Goal: Information Seeking & Learning: Check status

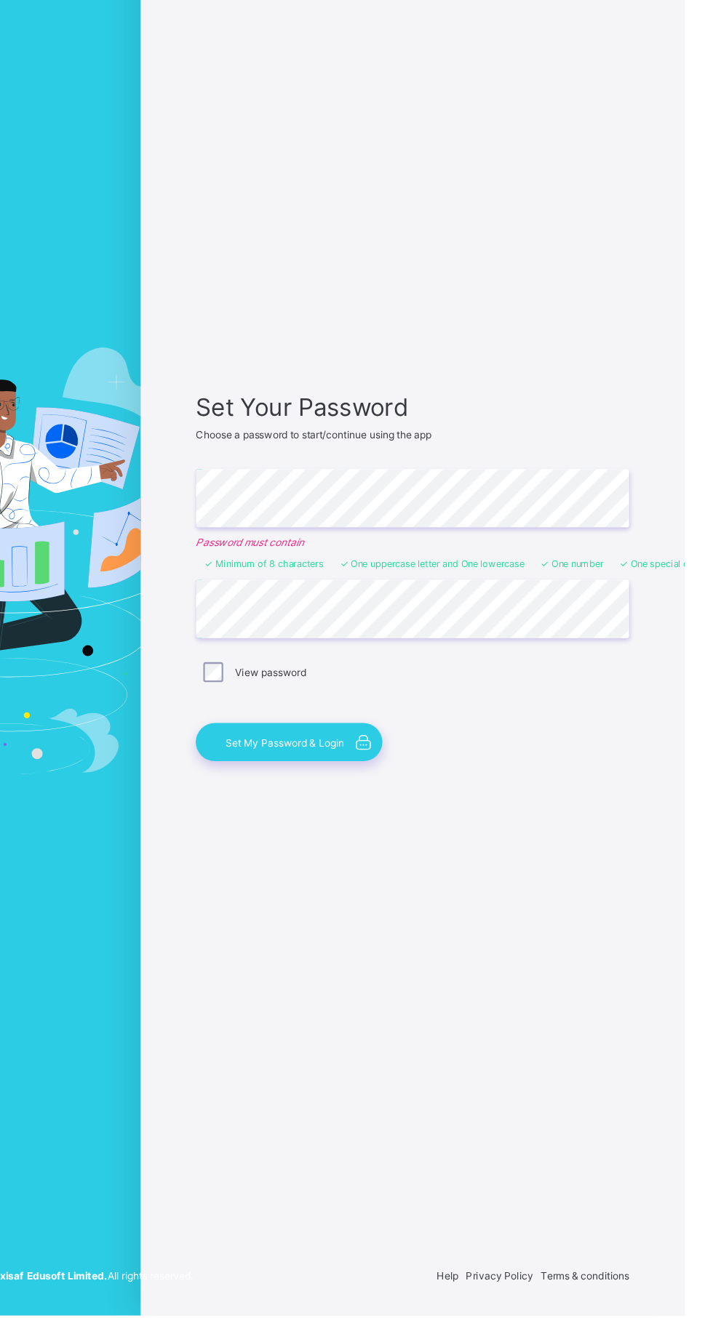
click at [350, 823] on span "Set My Password & Login" at bounding box center [363, 817] width 104 height 11
click at [366, 823] on span "Set My Password & Login" at bounding box center [363, 817] width 104 height 11
click at [371, 823] on span "Set My Password & Login" at bounding box center [363, 817] width 104 height 11
click at [362, 823] on span "Set My Password & Login" at bounding box center [363, 817] width 104 height 11
click at [433, 826] on icon at bounding box center [432, 817] width 20 height 17
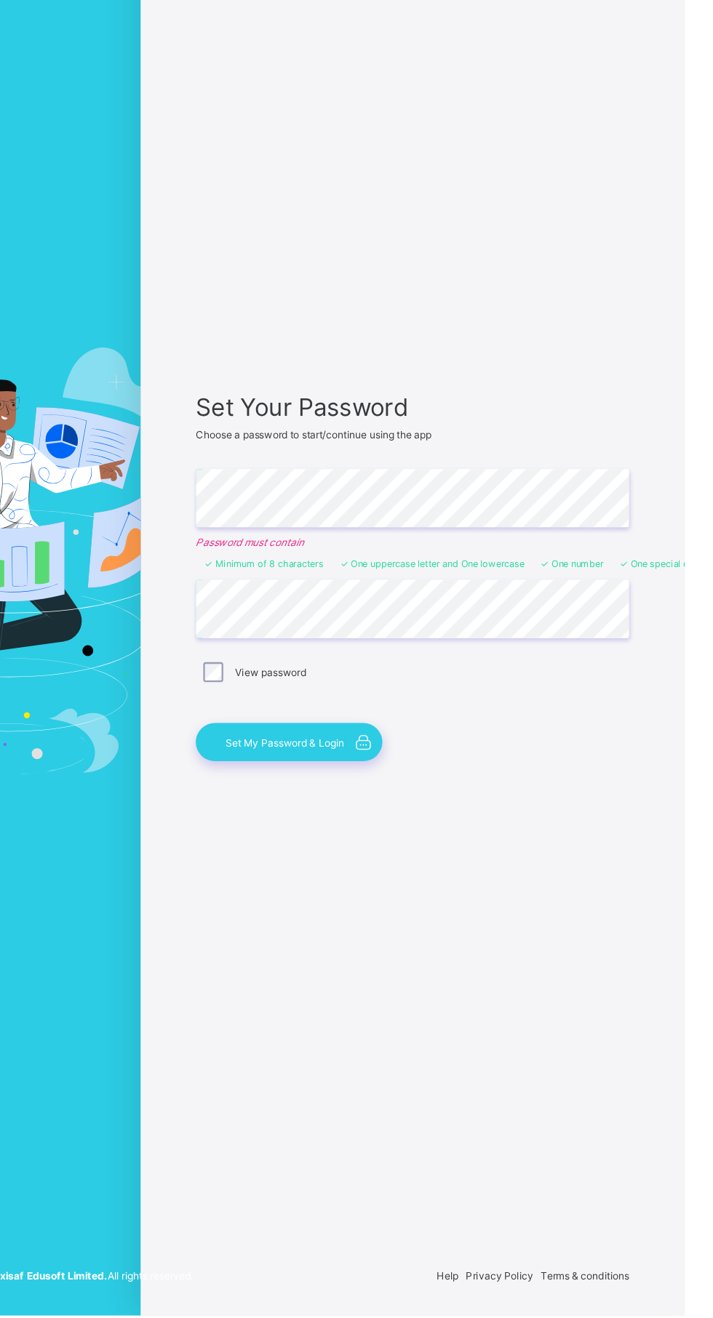
click at [342, 823] on span "Set My Password & Login" at bounding box center [363, 817] width 104 height 11
click at [377, 823] on span "Set My Password & Login" at bounding box center [363, 817] width 104 height 11
click at [382, 823] on span "Set My Password & Login" at bounding box center [363, 817] width 104 height 11
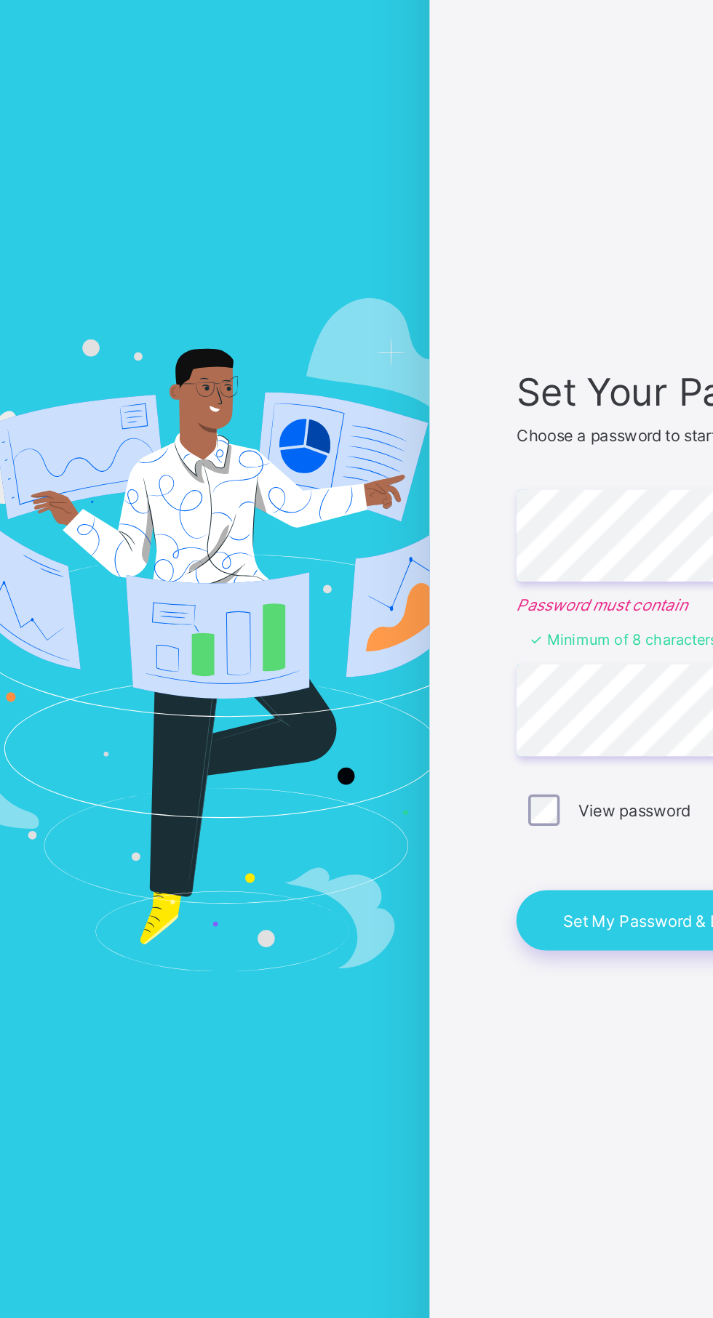
click at [352, 834] on div "Set My Password & Login" at bounding box center [367, 817] width 163 height 33
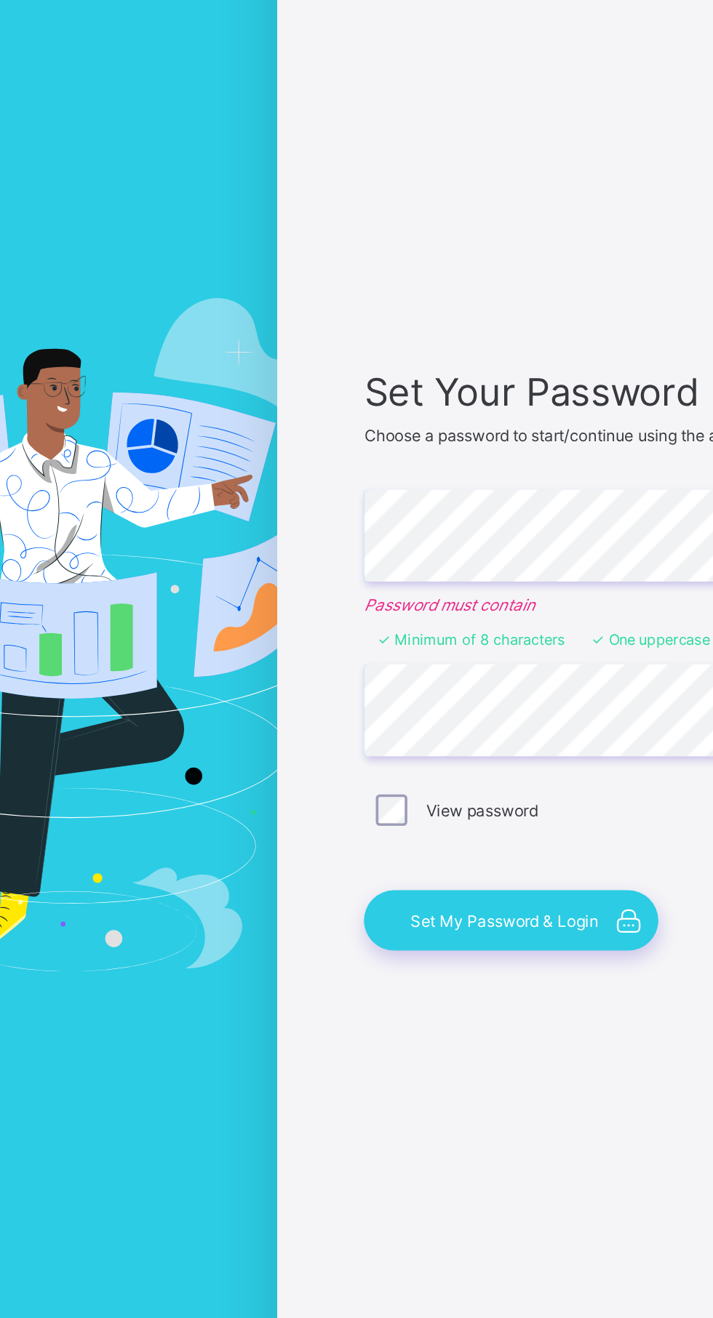
click at [337, 834] on div "Set My Password & Login" at bounding box center [367, 817] width 163 height 33
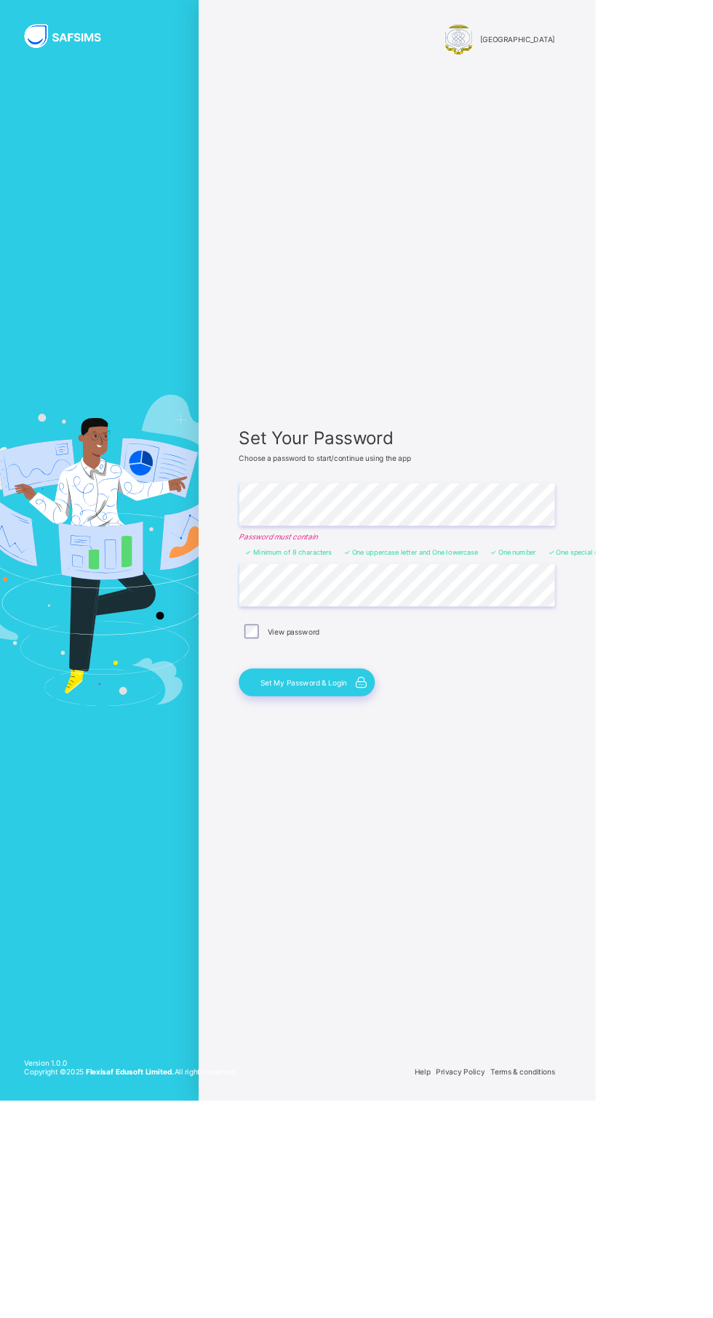
click at [395, 823] on span "Set My Password & Login" at bounding box center [363, 817] width 104 height 11
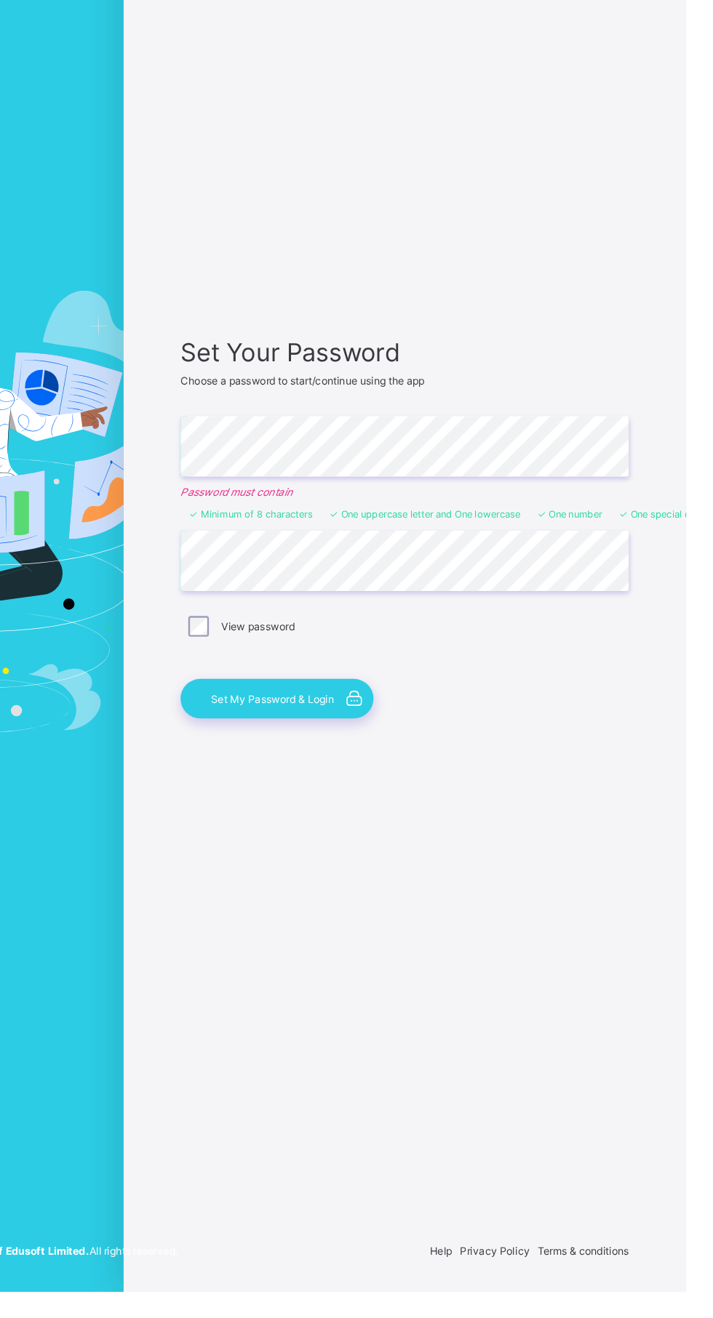
click at [371, 834] on div "Set My Password & Login" at bounding box center [367, 817] width 163 height 33
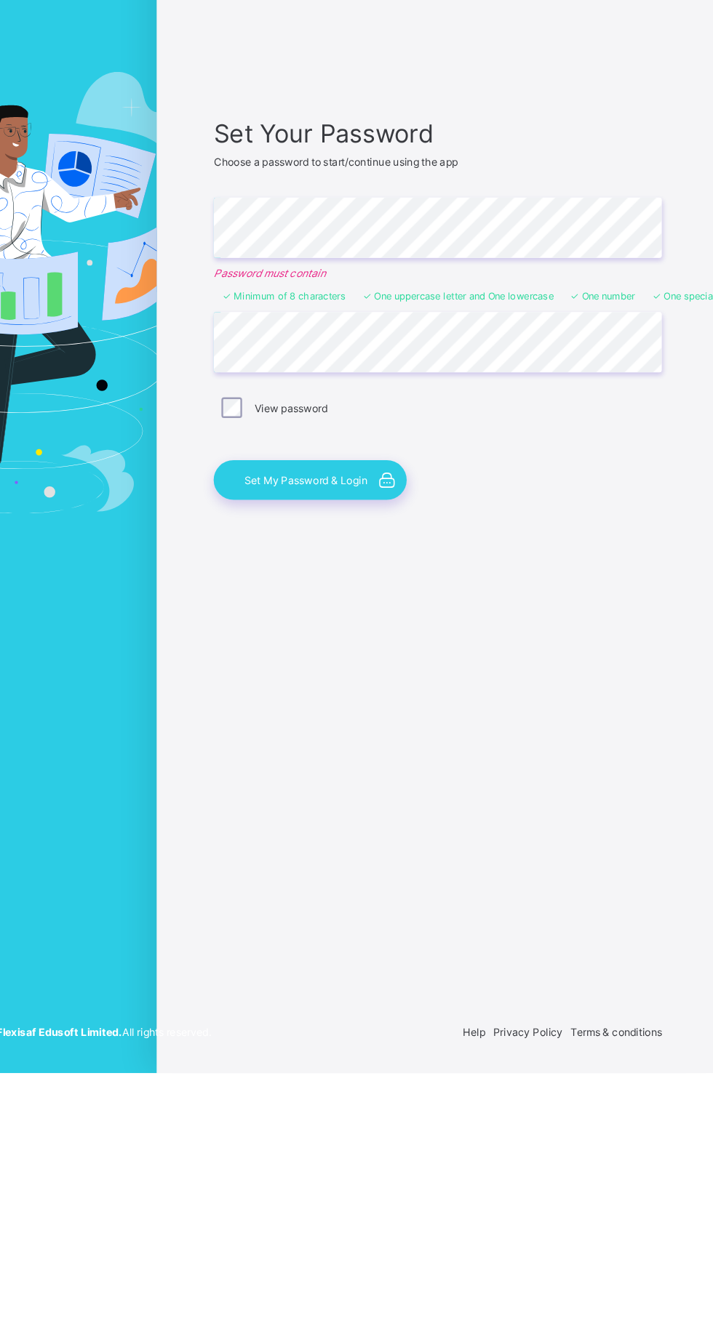
click at [401, 823] on span "Set My Password & Login" at bounding box center [363, 817] width 104 height 11
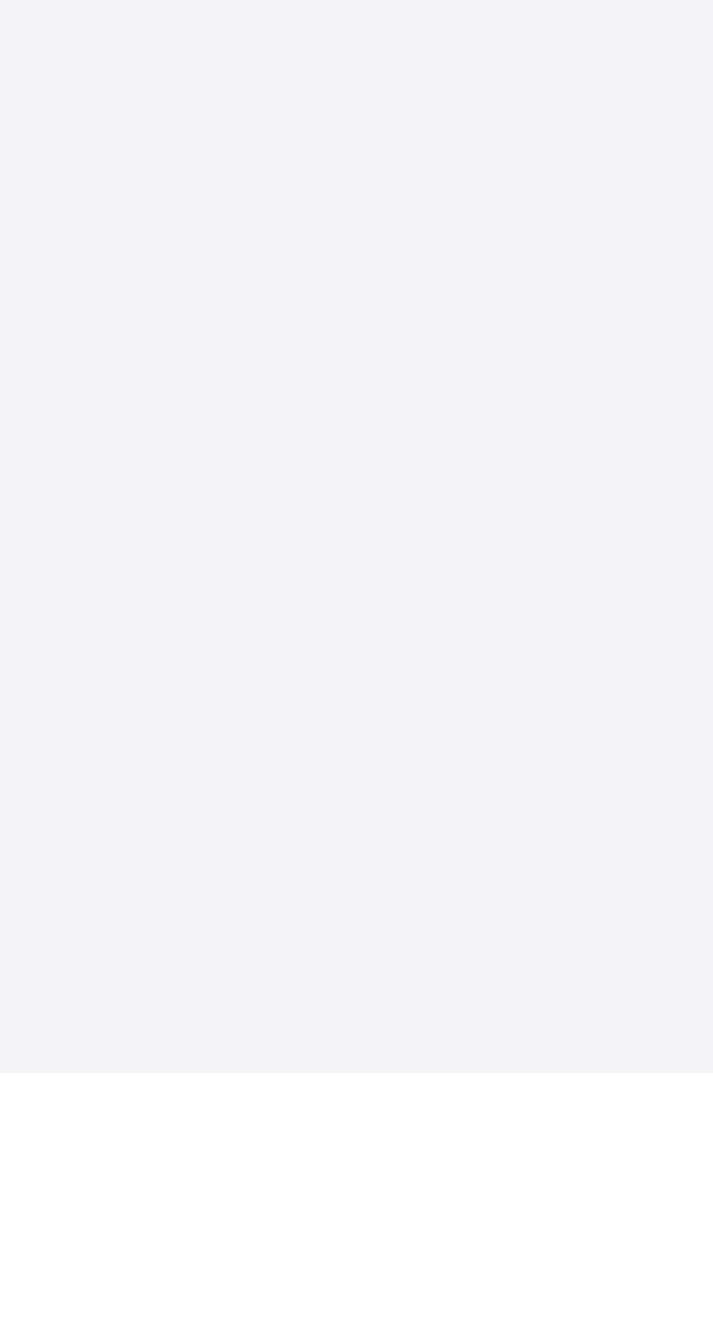
click at [420, 879] on div "New Update Available Hello there, You can install SAFSIMS on your device for ea…" at bounding box center [356, 659] width 713 height 1318
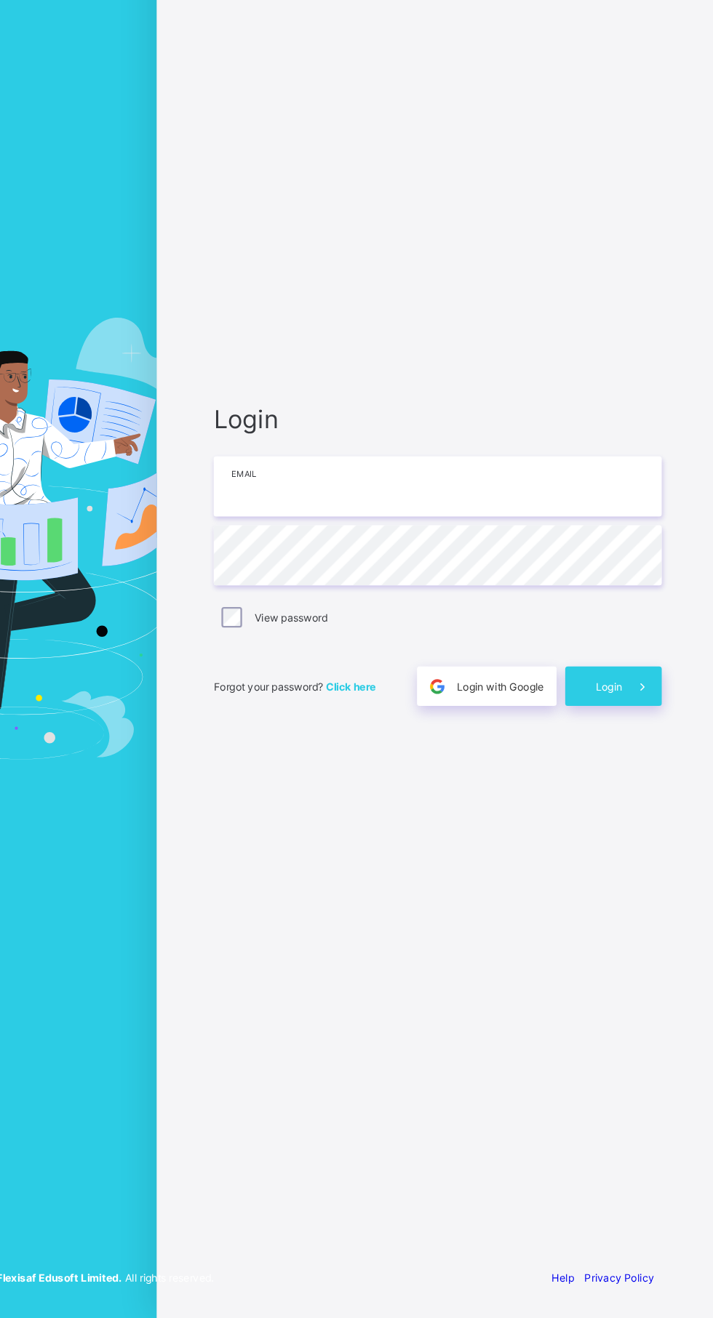
click at [548, 641] on input "email" at bounding box center [475, 615] width 378 height 51
type input "**********"
click at [647, 791] on icon at bounding box center [647, 784] width 15 height 14
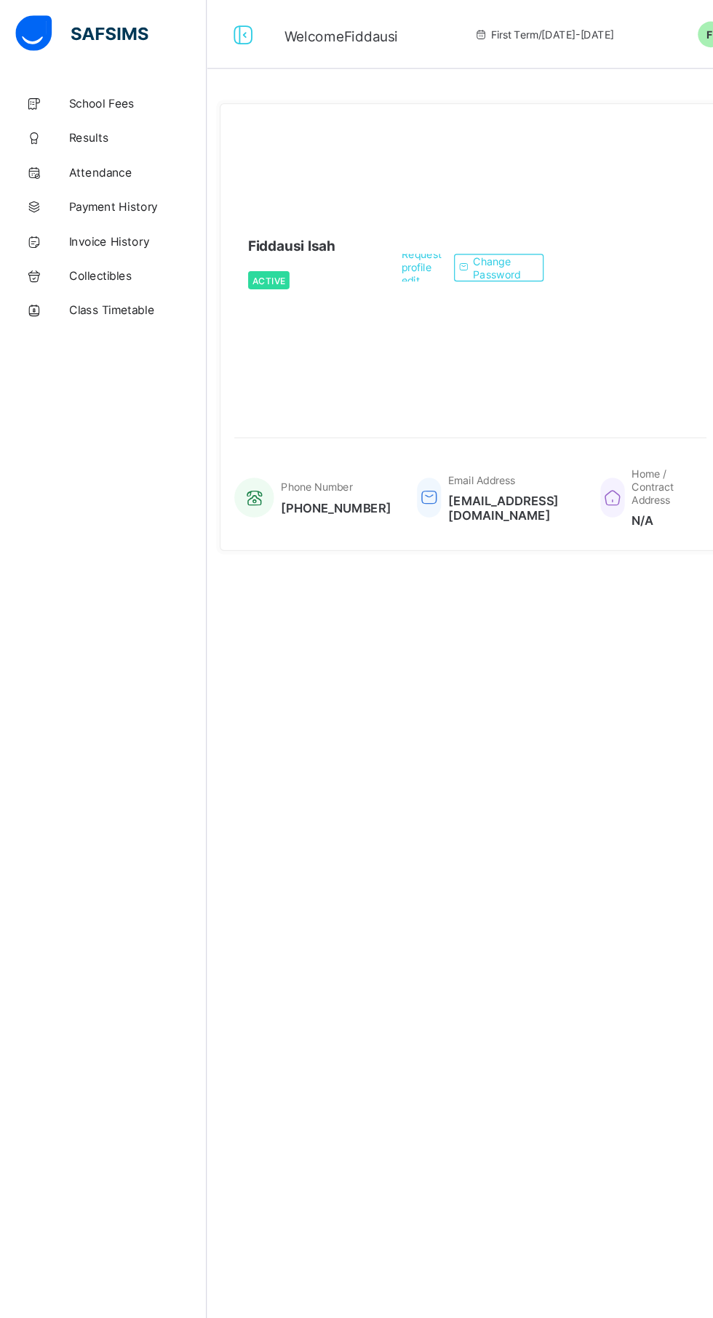
click at [124, 175] on span "Payment History" at bounding box center [116, 175] width 116 height 12
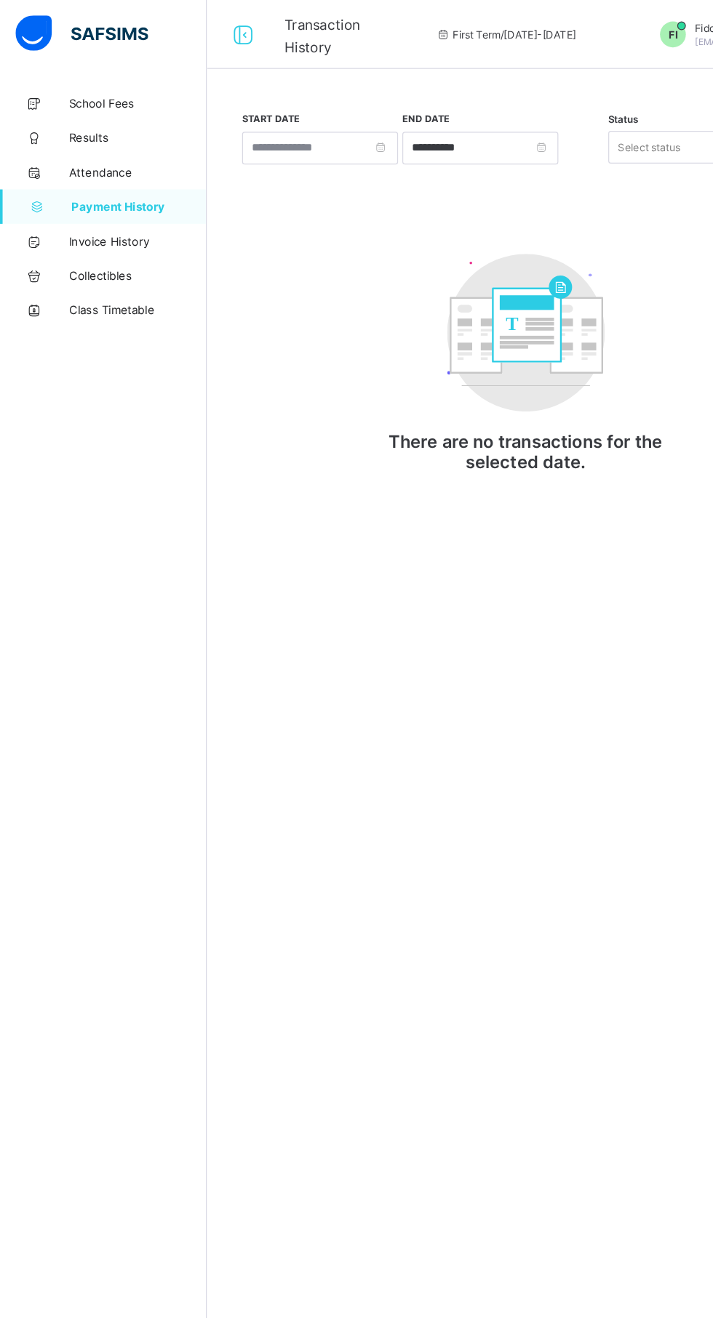
click at [89, 112] on span "Results" at bounding box center [116, 117] width 116 height 12
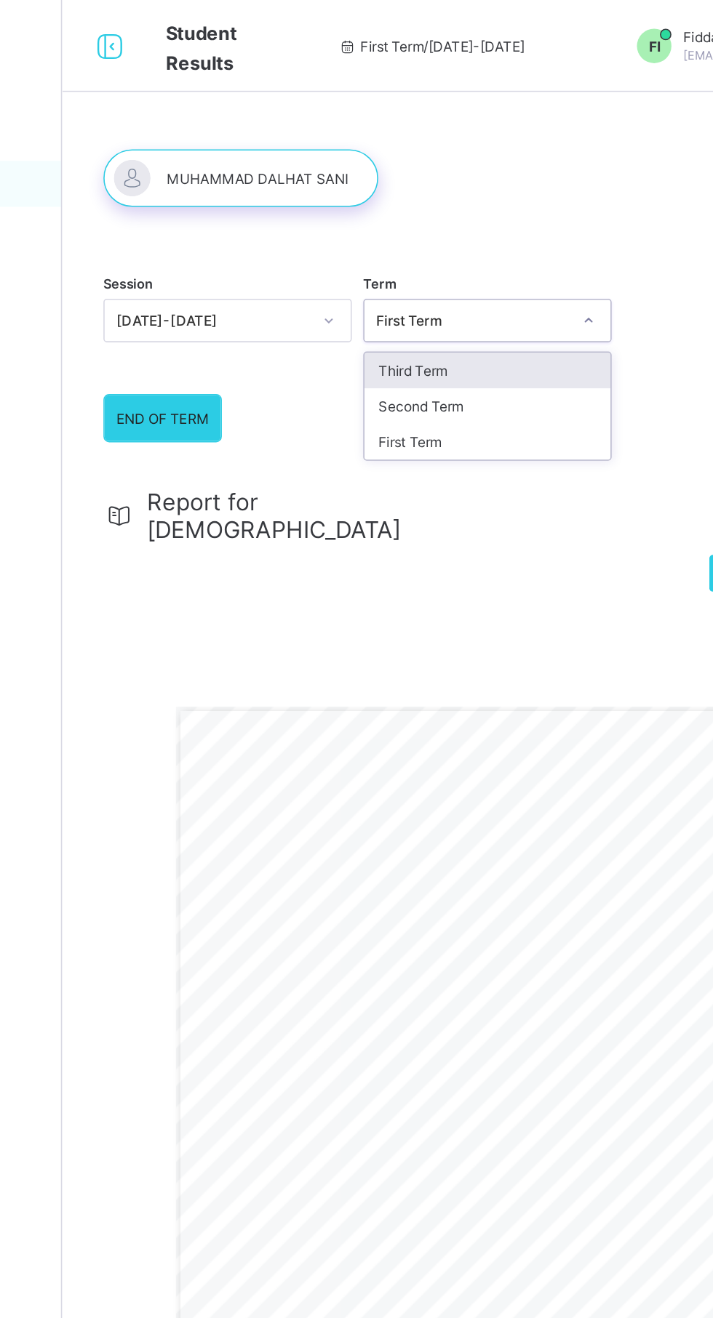
click at [473, 265] on div "Second Term" at bounding box center [444, 257] width 156 height 23
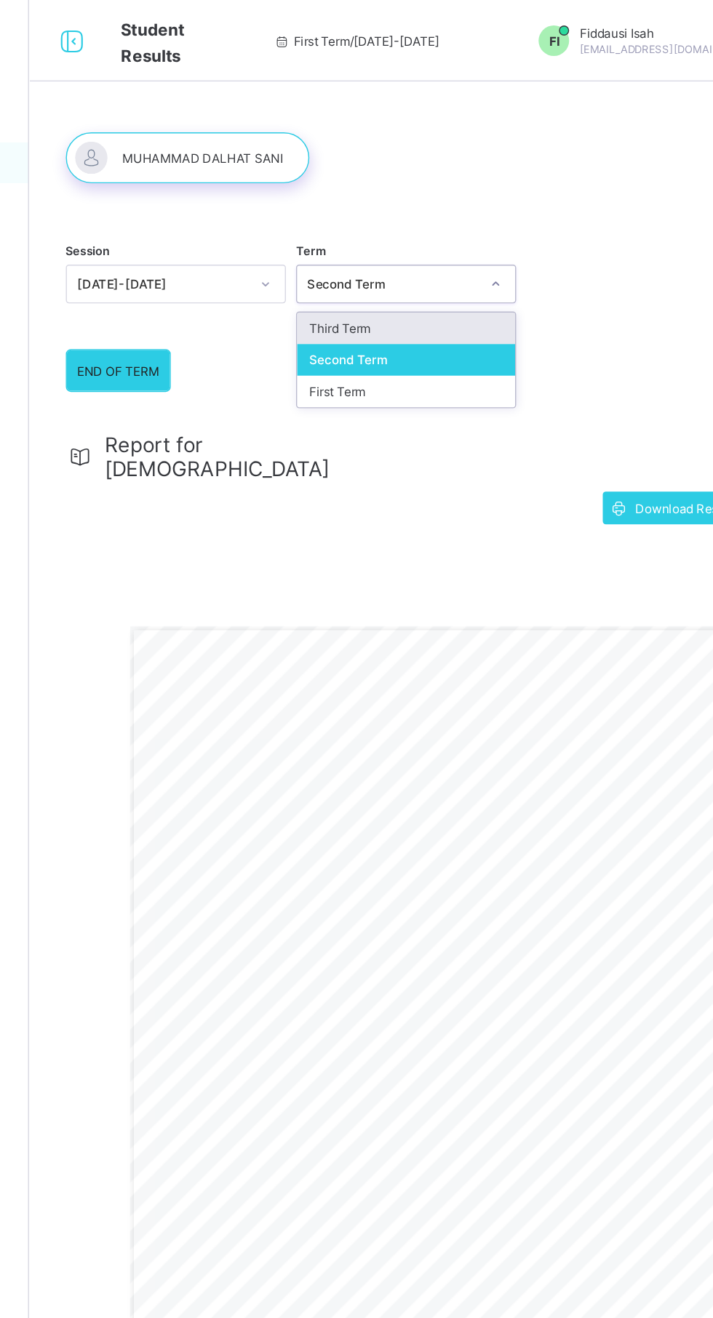
click at [400, 278] on div "First Term" at bounding box center [444, 279] width 156 height 23
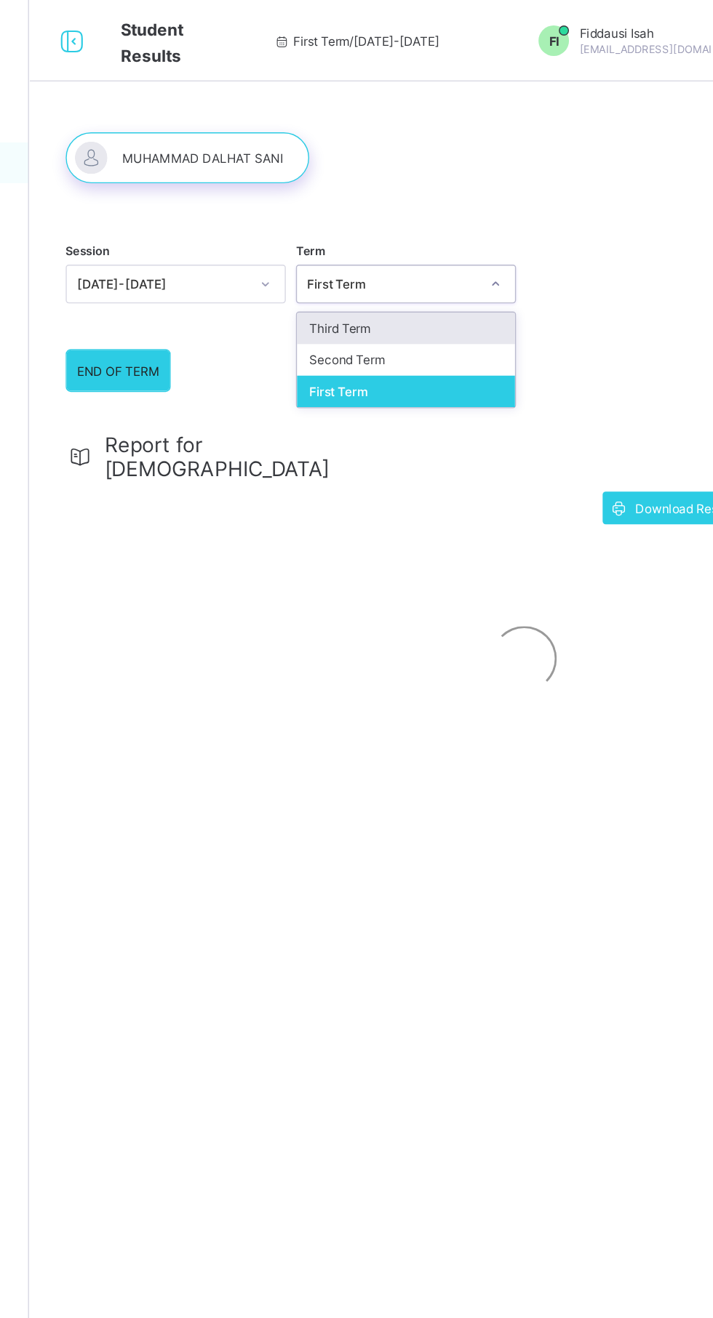
click at [408, 233] on div "Third Term" at bounding box center [444, 234] width 156 height 23
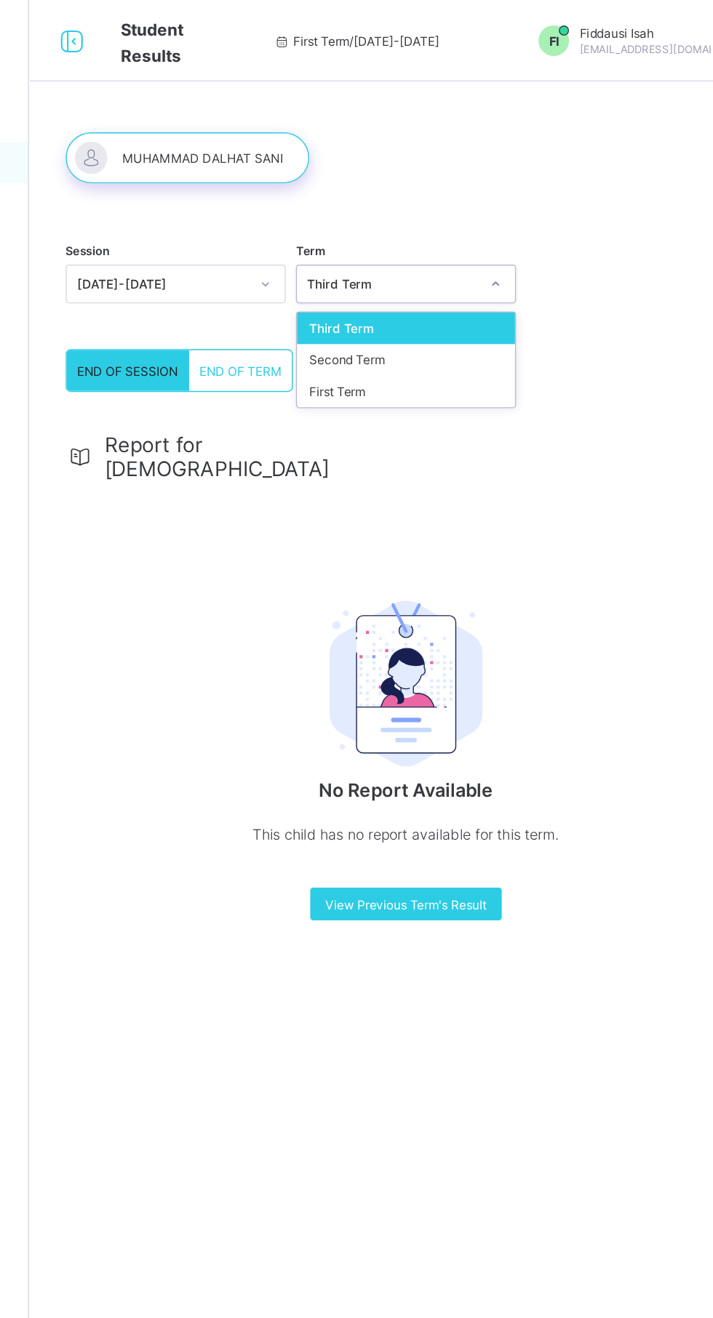
click at [403, 257] on div "Second Term" at bounding box center [444, 257] width 156 height 23
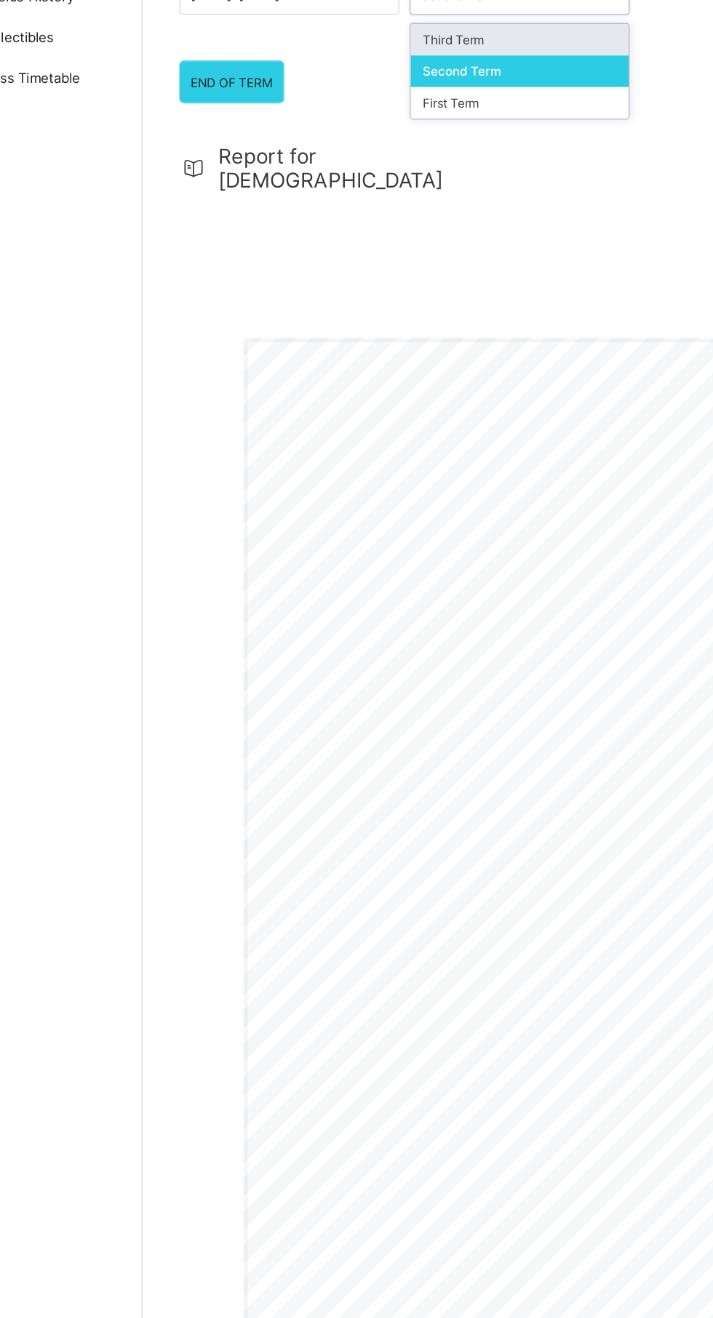
click at [404, 232] on div "Third Term" at bounding box center [444, 234] width 156 height 23
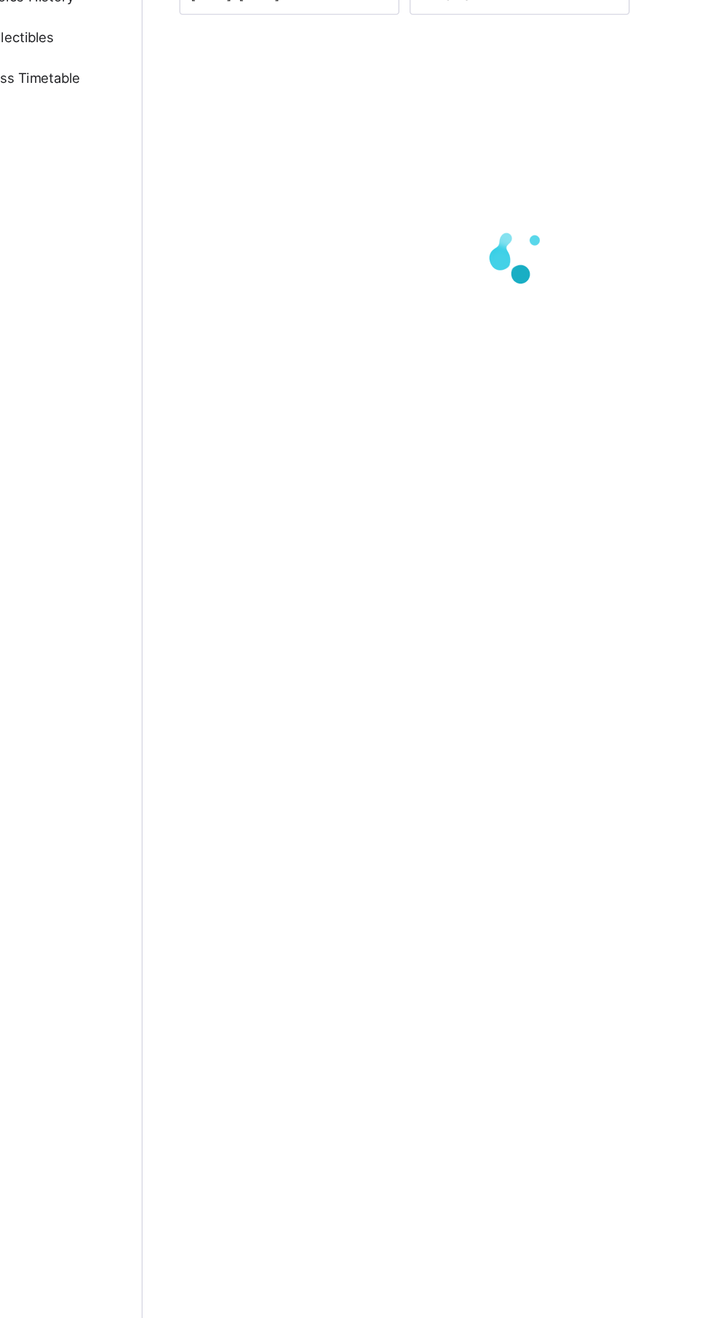
click at [401, 284] on div at bounding box center [444, 387] width 486 height 276
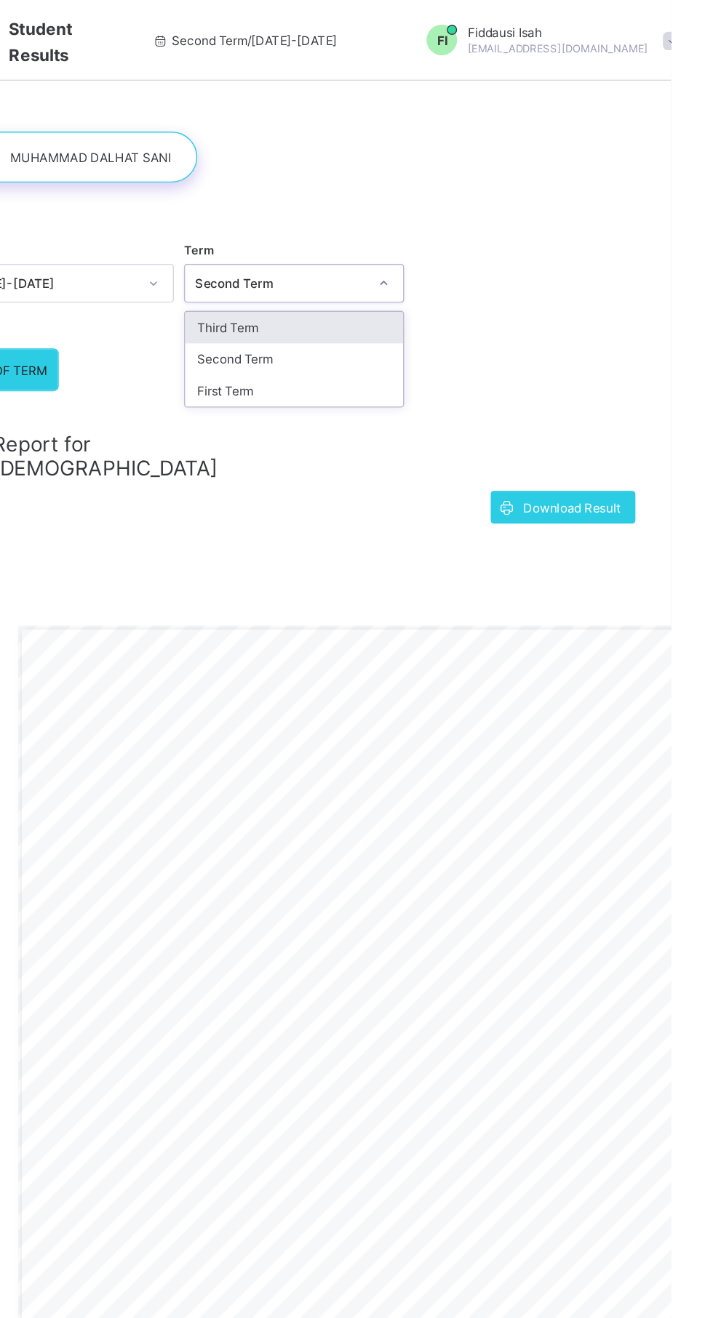
click at [454, 282] on div "First Term" at bounding box center [444, 279] width 156 height 23
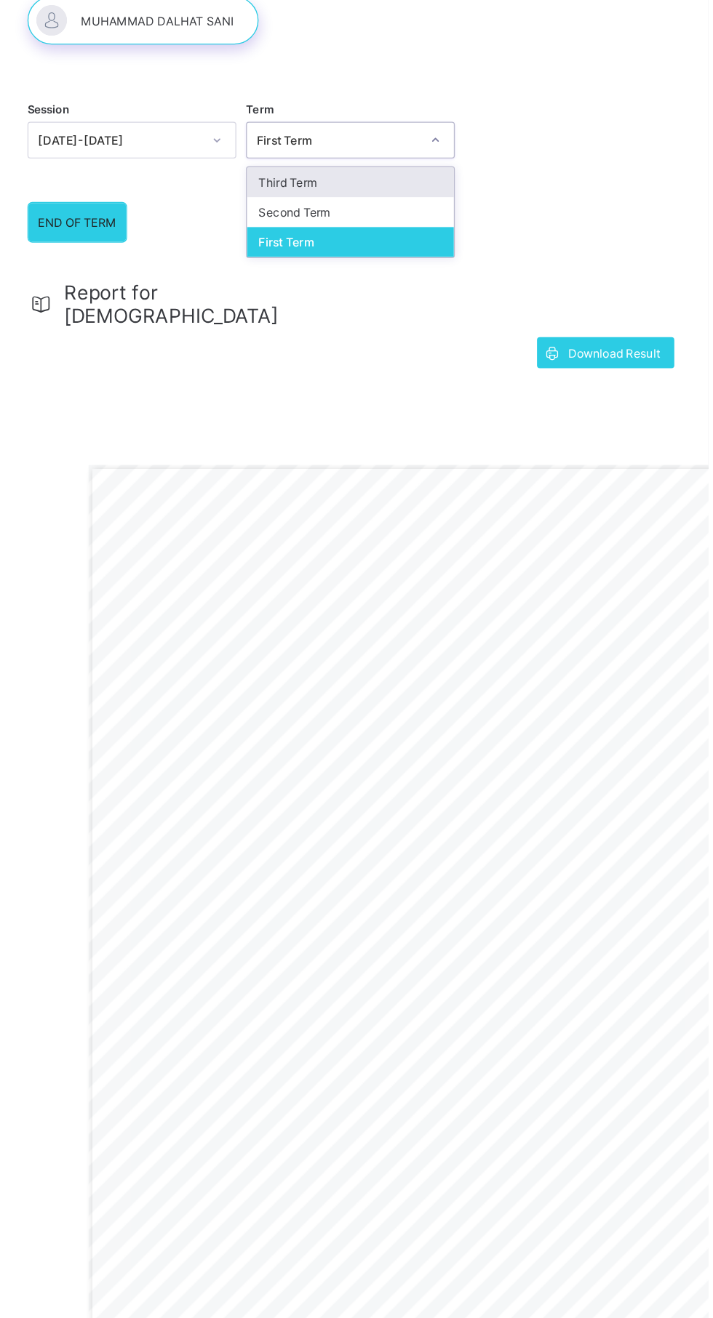
click at [411, 261] on div "Second Term" at bounding box center [444, 257] width 156 height 23
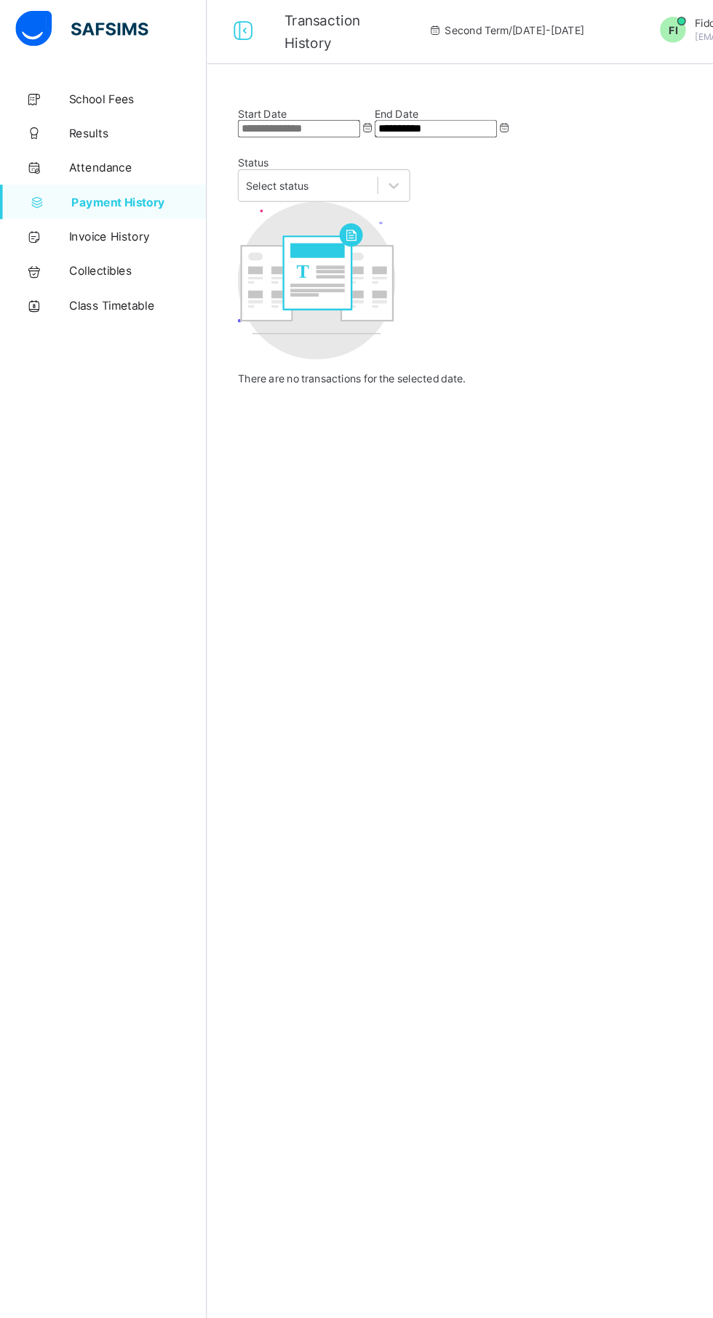
click at [113, 117] on span "Results" at bounding box center [116, 117] width 116 height 12
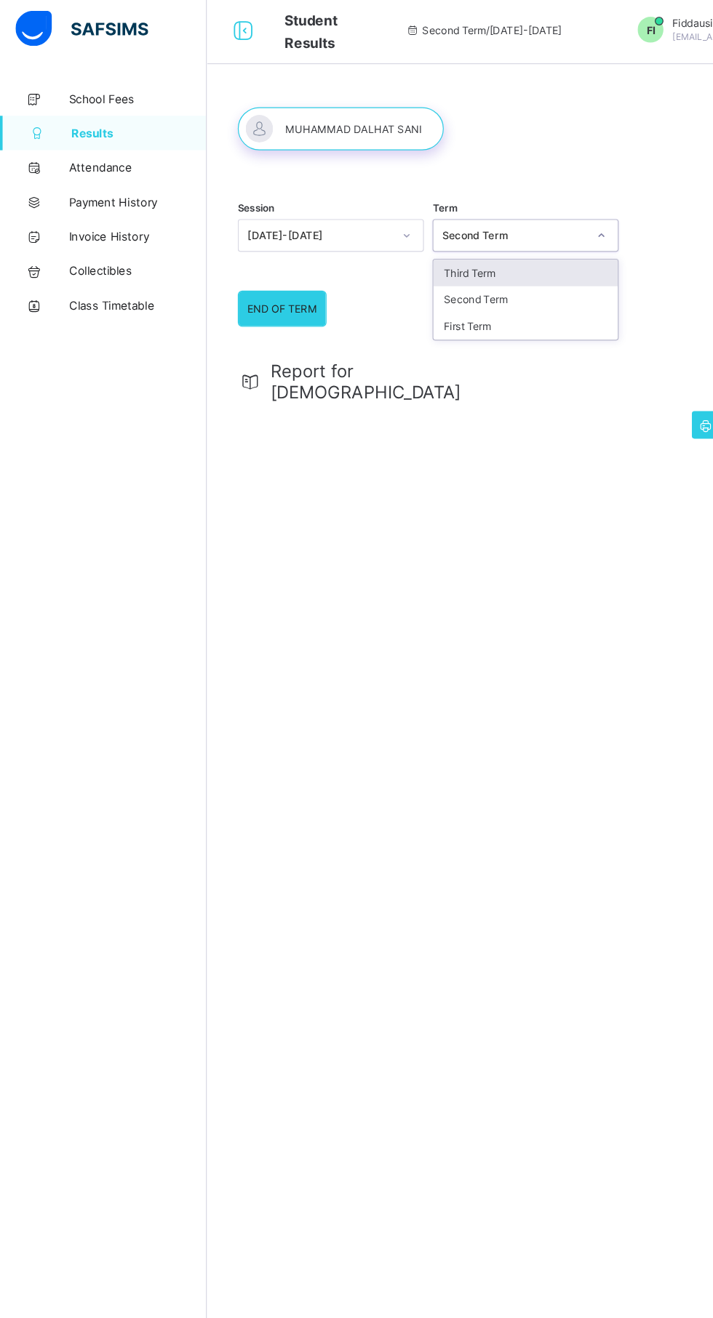
click at [459, 238] on div "Third Term" at bounding box center [444, 234] width 156 height 23
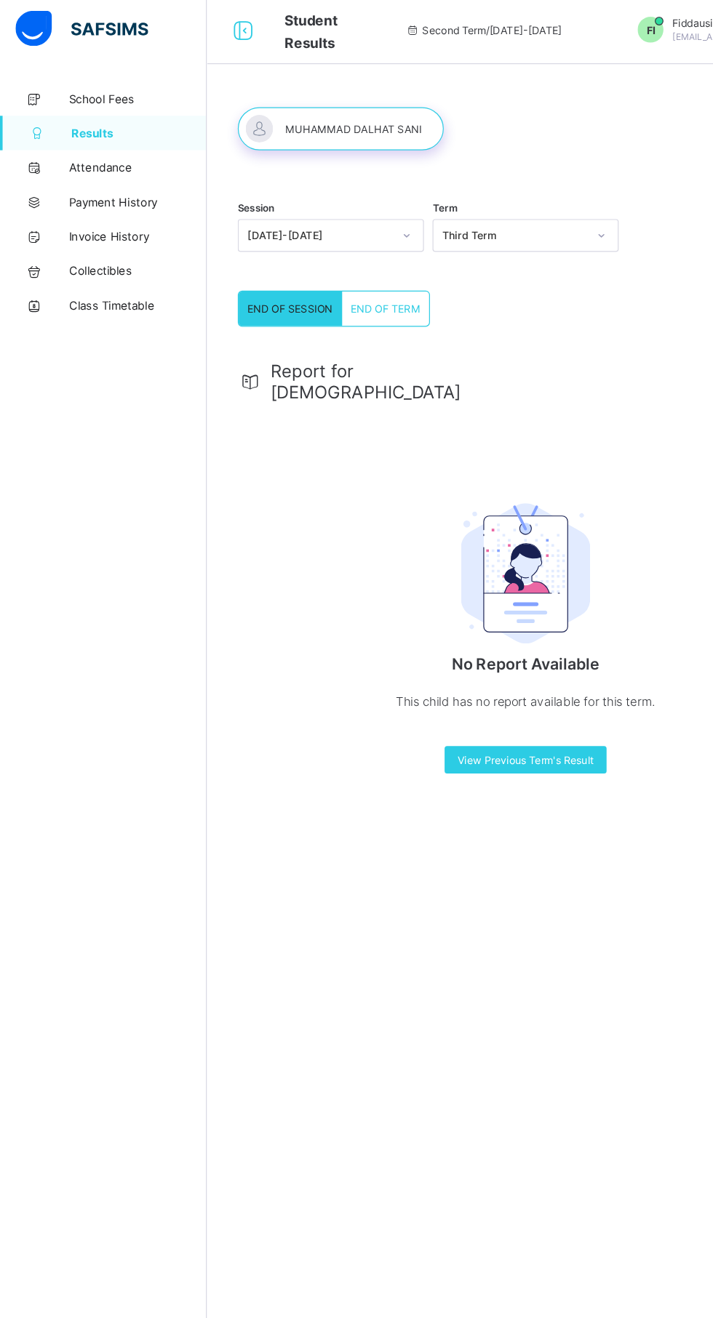
click at [339, 268] on span "END OF TERM" at bounding box center [325, 265] width 59 height 11
click at [238, 266] on span "END OF SESSION" at bounding box center [245, 265] width 72 height 11
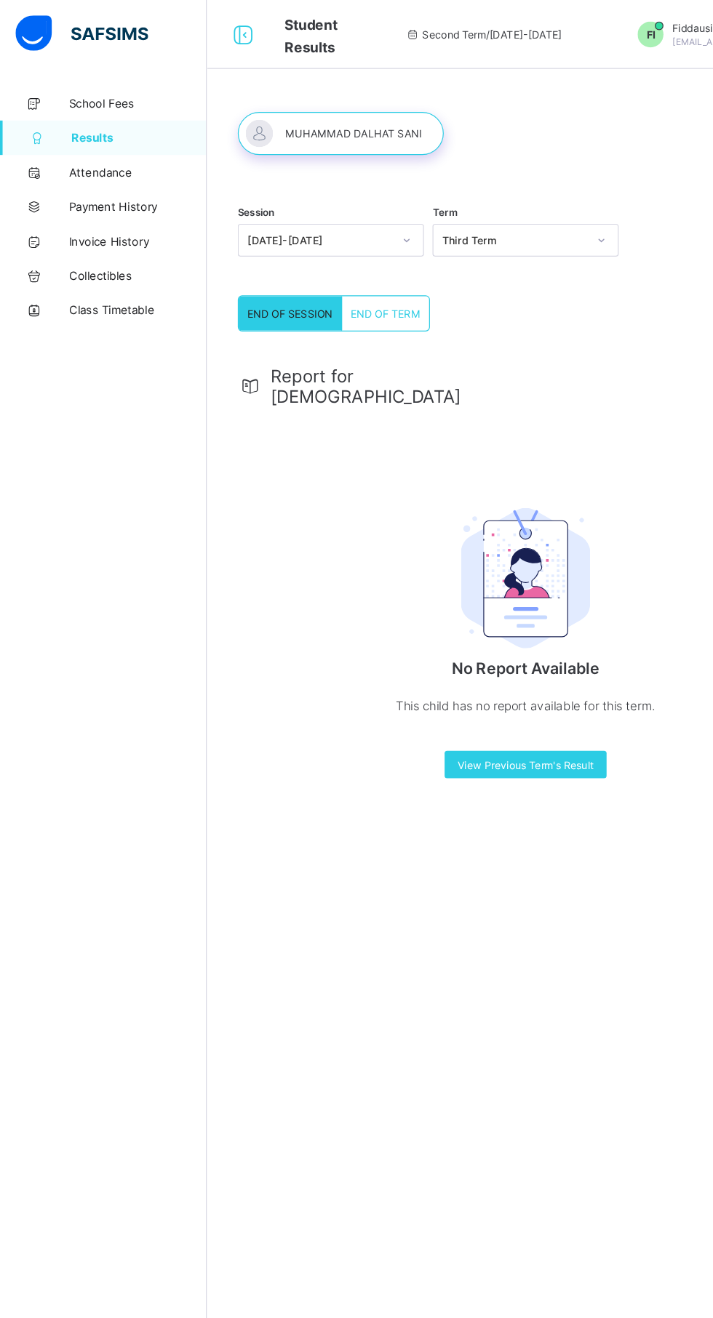
click at [116, 92] on span "School Fees" at bounding box center [116, 87] width 116 height 12
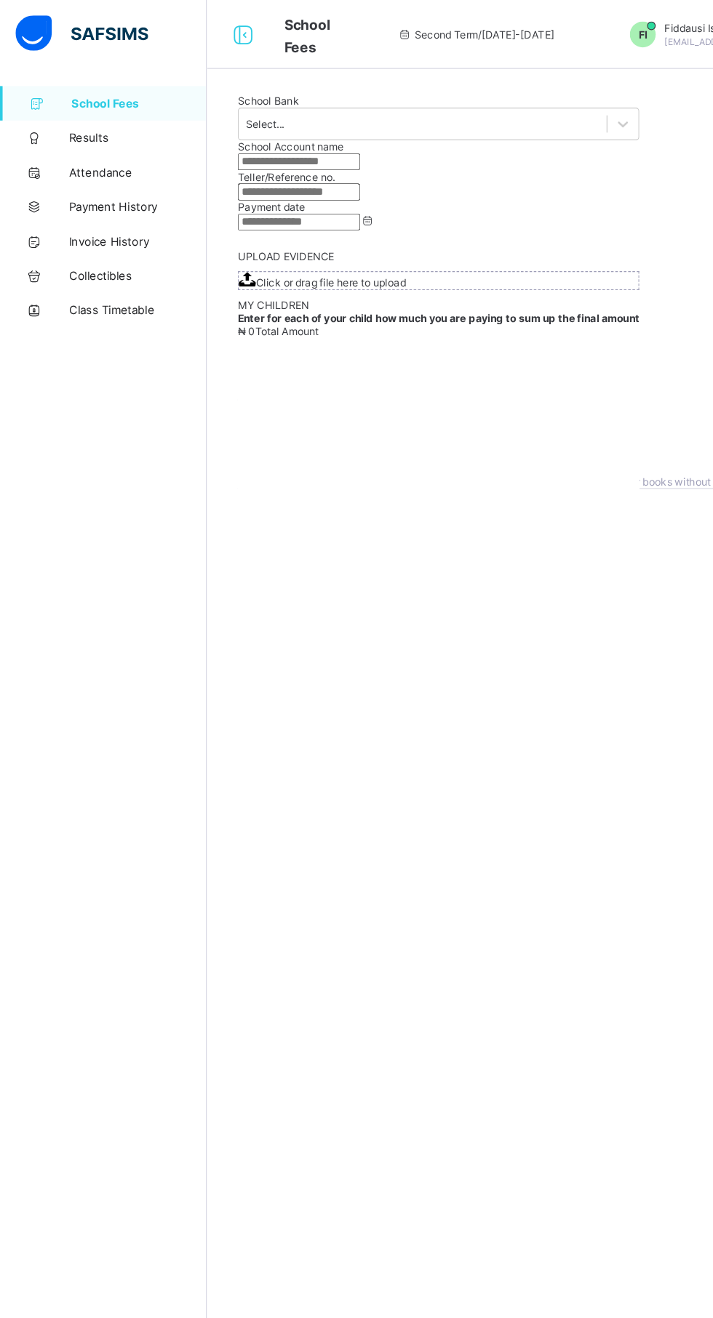
click at [97, 262] on span "Class Timetable" at bounding box center [116, 262] width 116 height 12
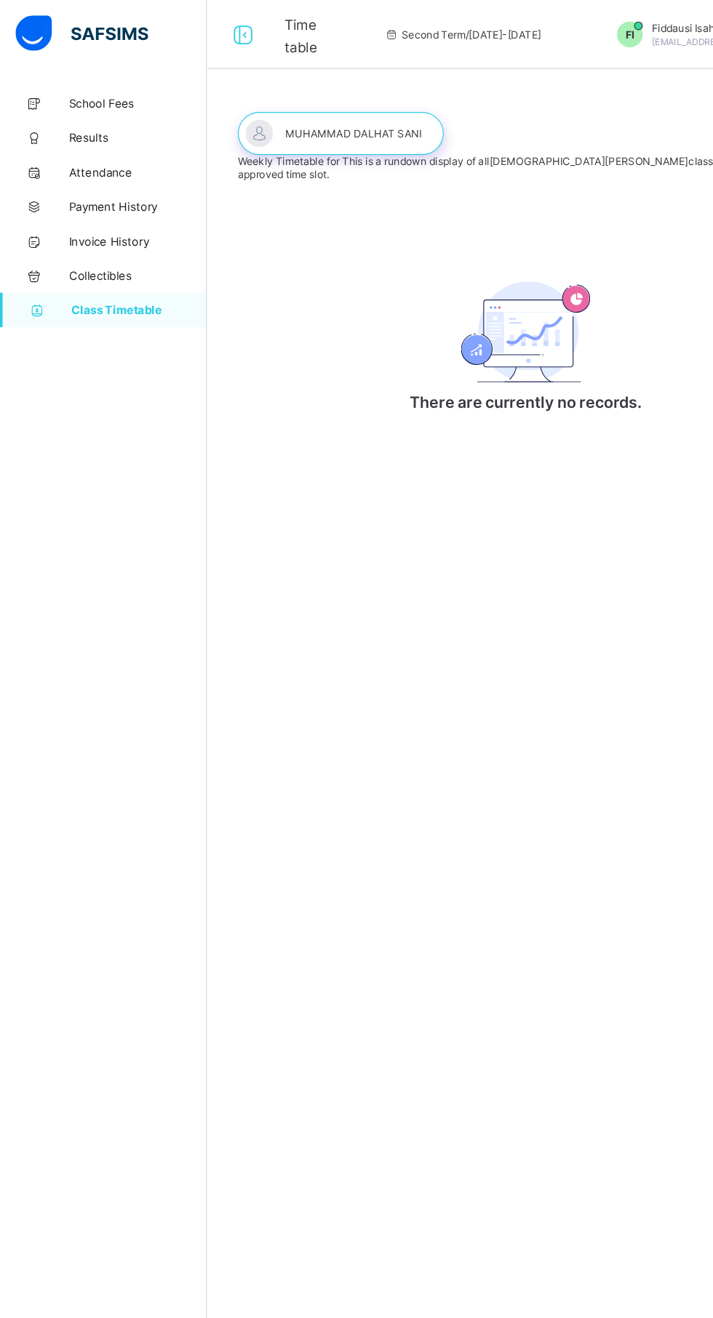
click at [105, 144] on span "Attendance" at bounding box center [116, 146] width 116 height 12
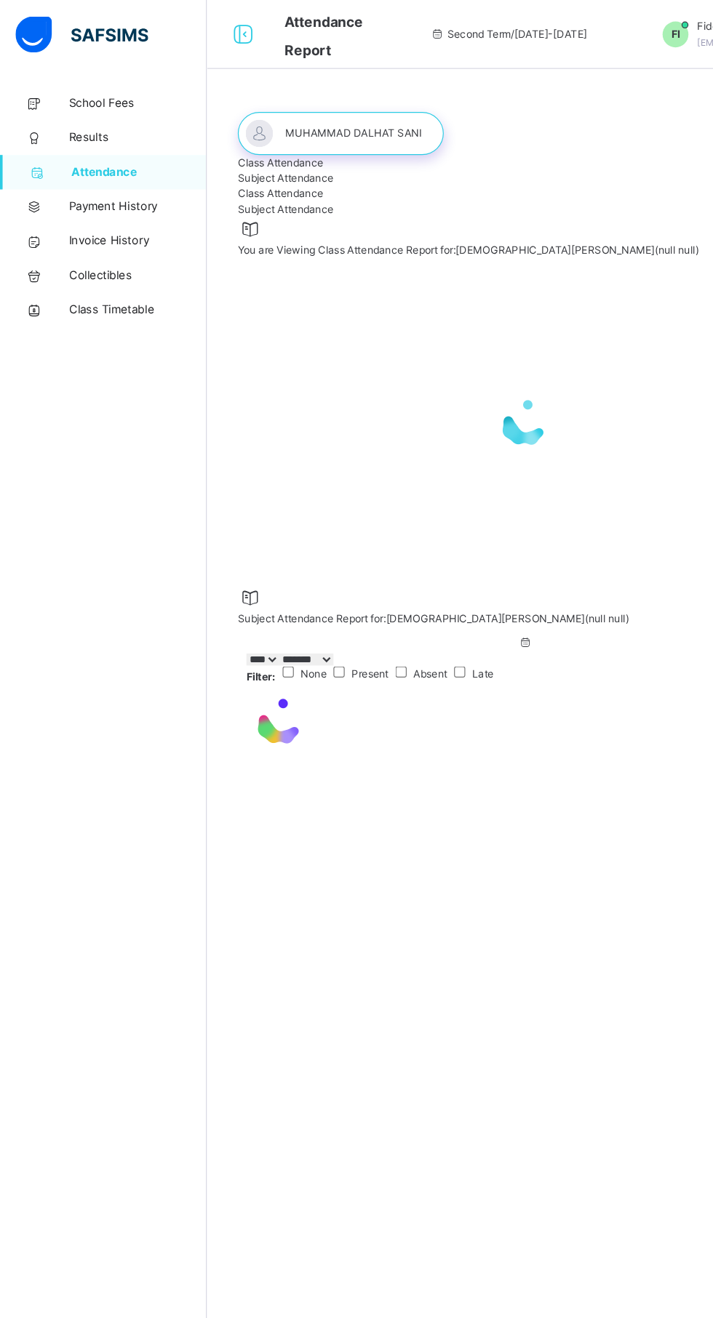
select select "****"
select select "*"
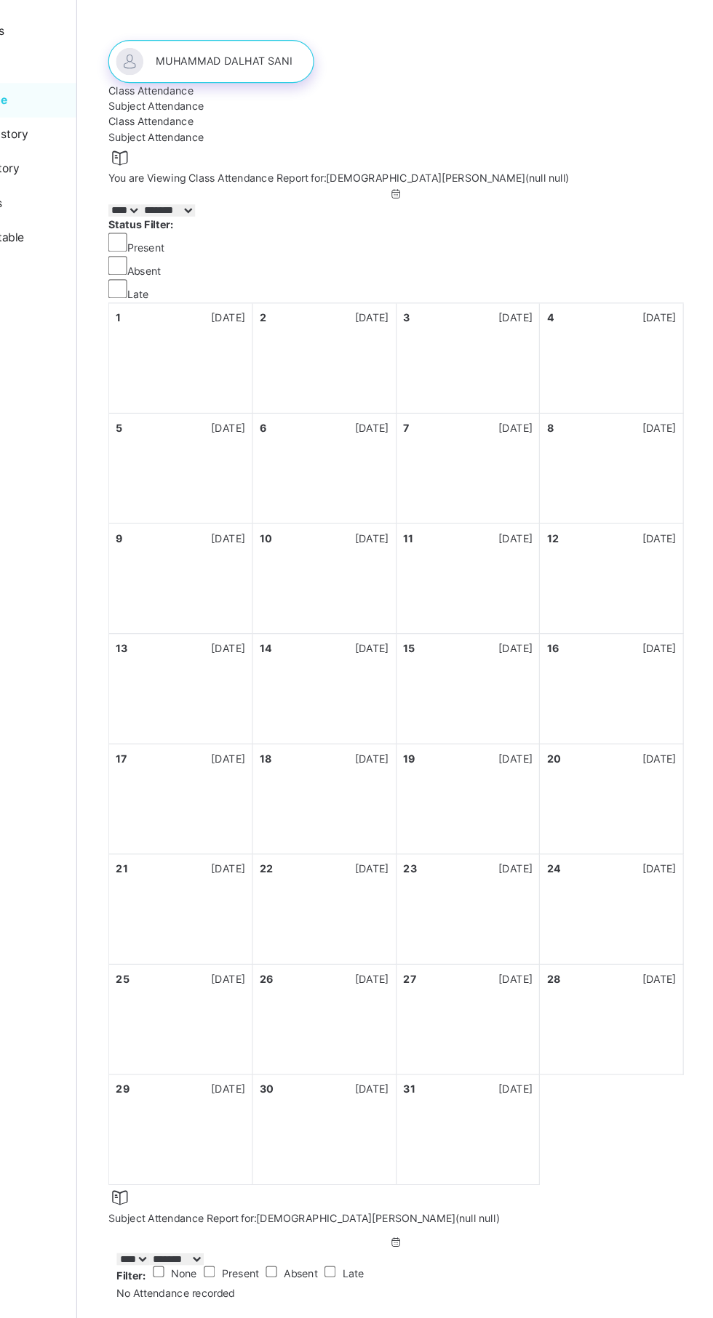
click at [281, 156] on span "Subject Attendance" at bounding box center [241, 150] width 81 height 11
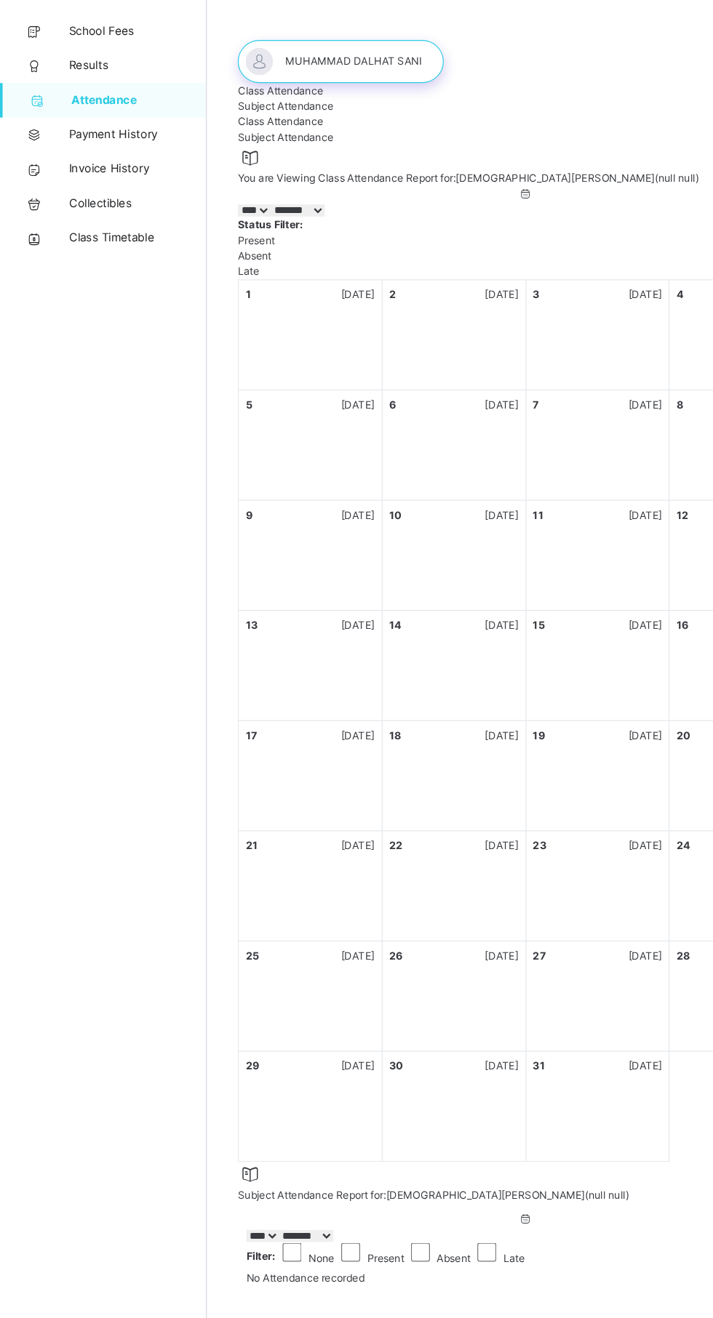
click at [100, 120] on span "Results" at bounding box center [116, 116] width 116 height 15
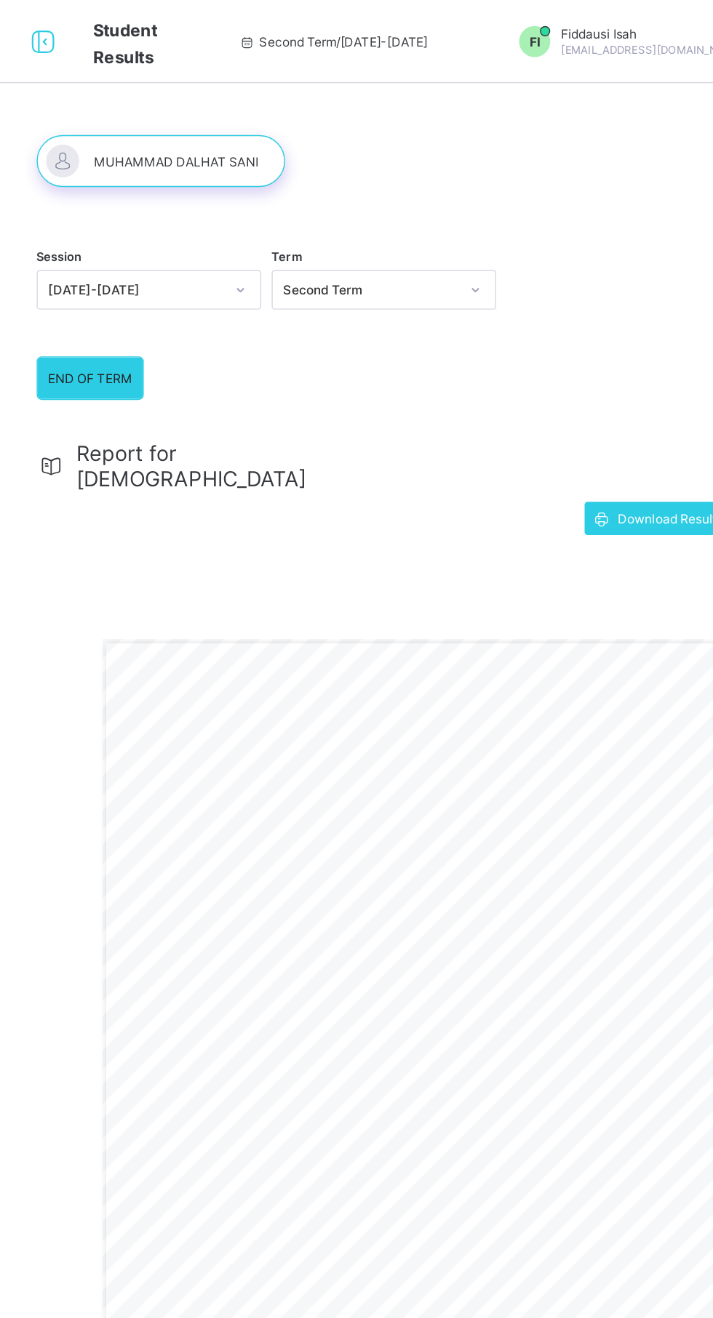
click at [202, 33] on icon at bounding box center [205, 29] width 25 height 21
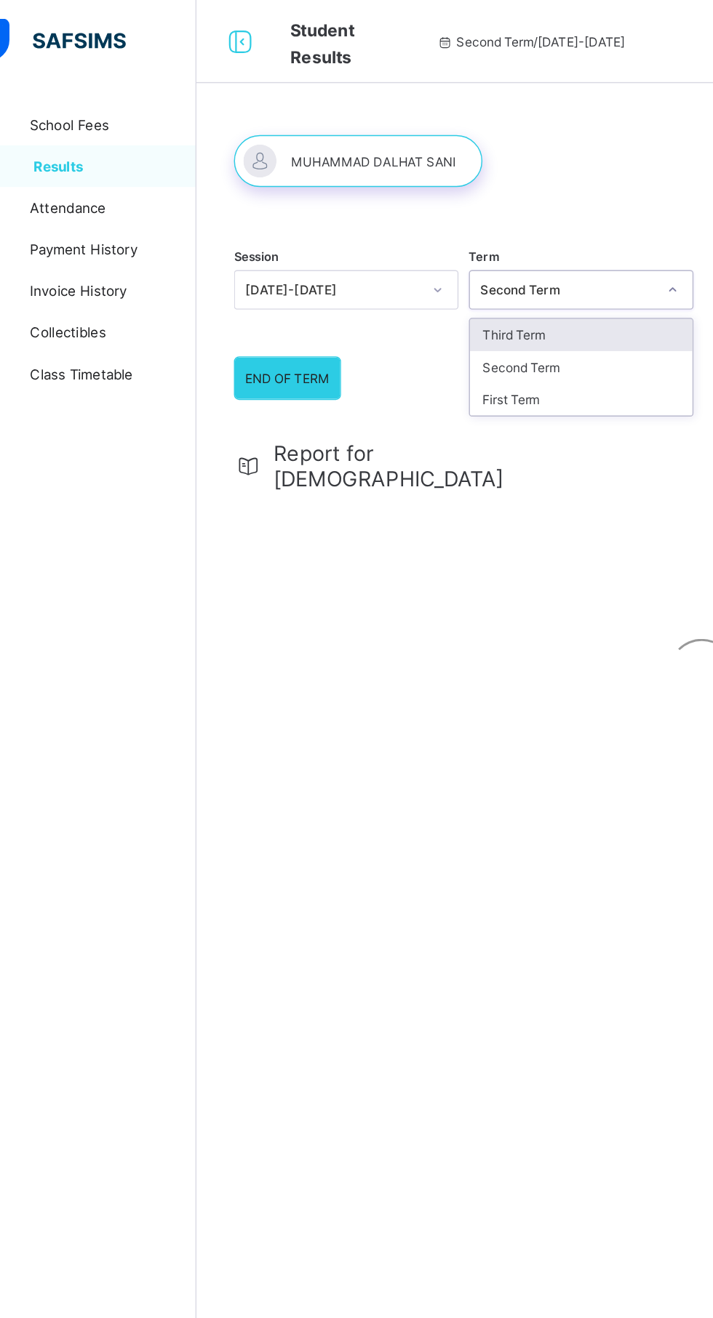
click at [505, 232] on div "Third Term" at bounding box center [444, 234] width 156 height 23
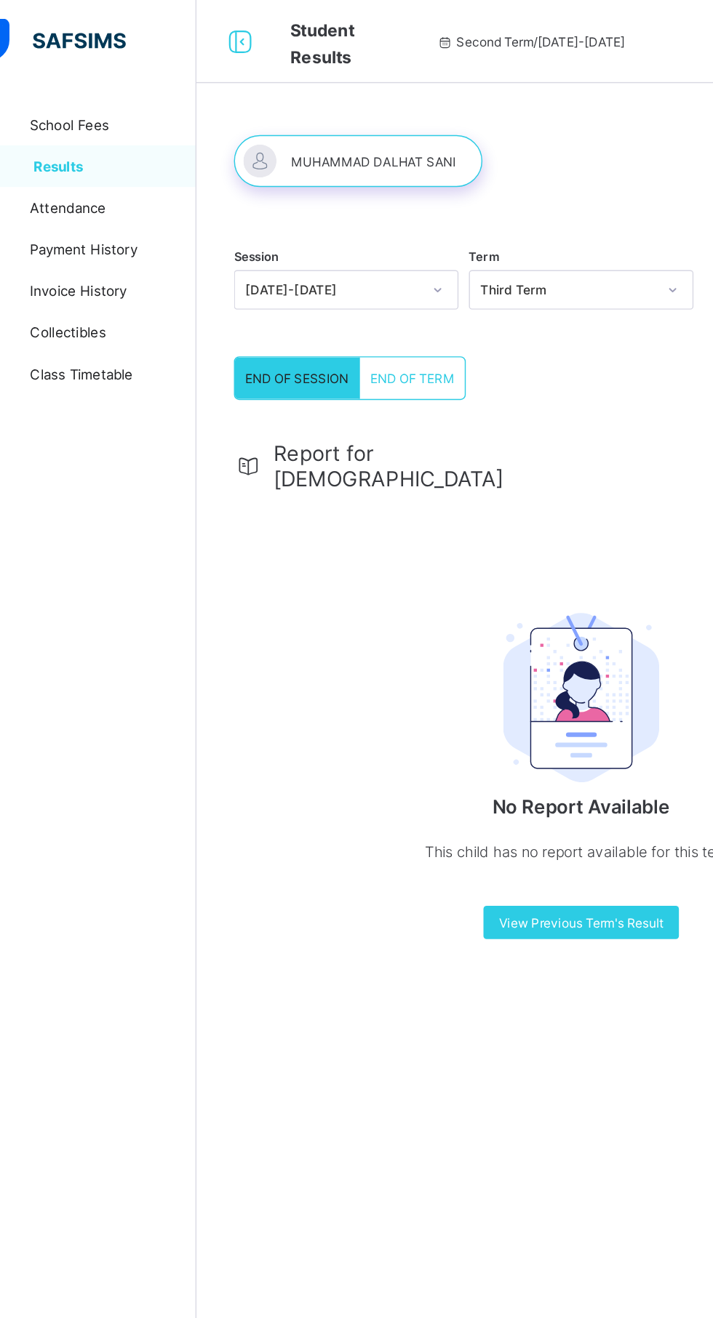
click at [438, 402] on div "No Report Available This child has no report available for this term." at bounding box center [443, 512] width 291 height 246
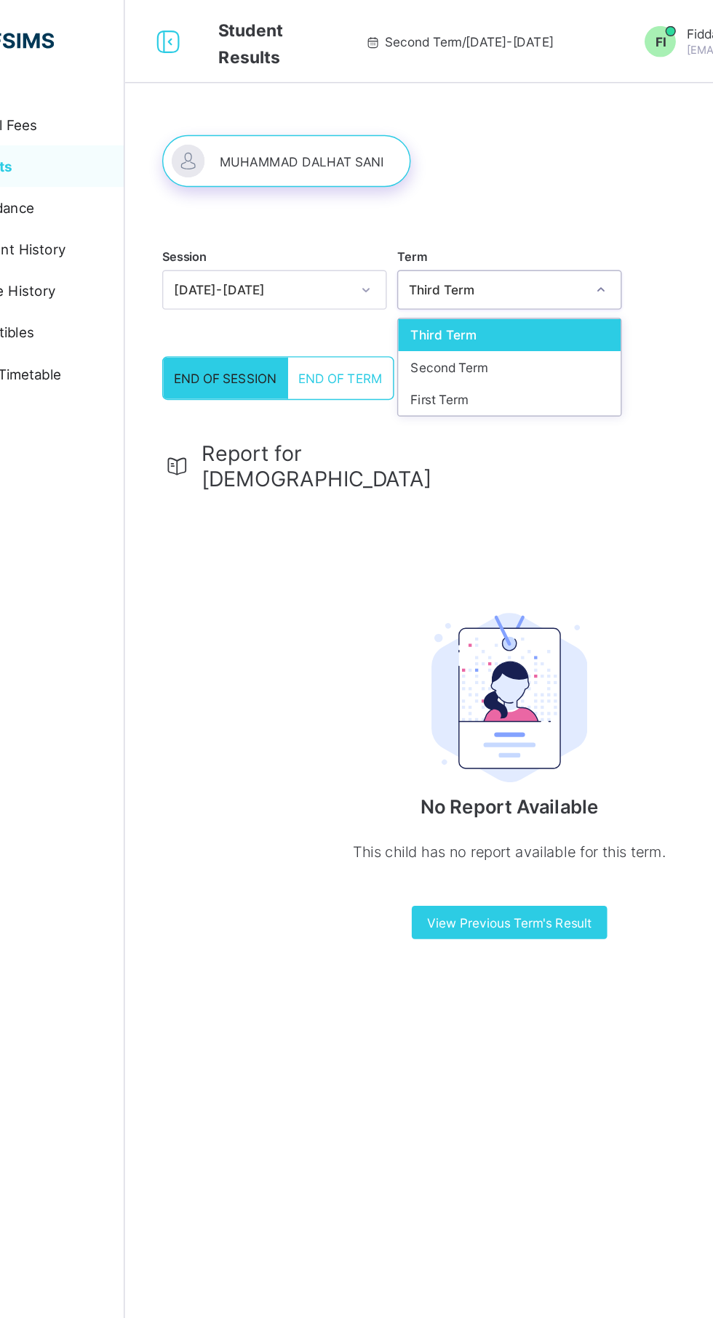
click at [476, 270] on div "First Term" at bounding box center [444, 279] width 156 height 23
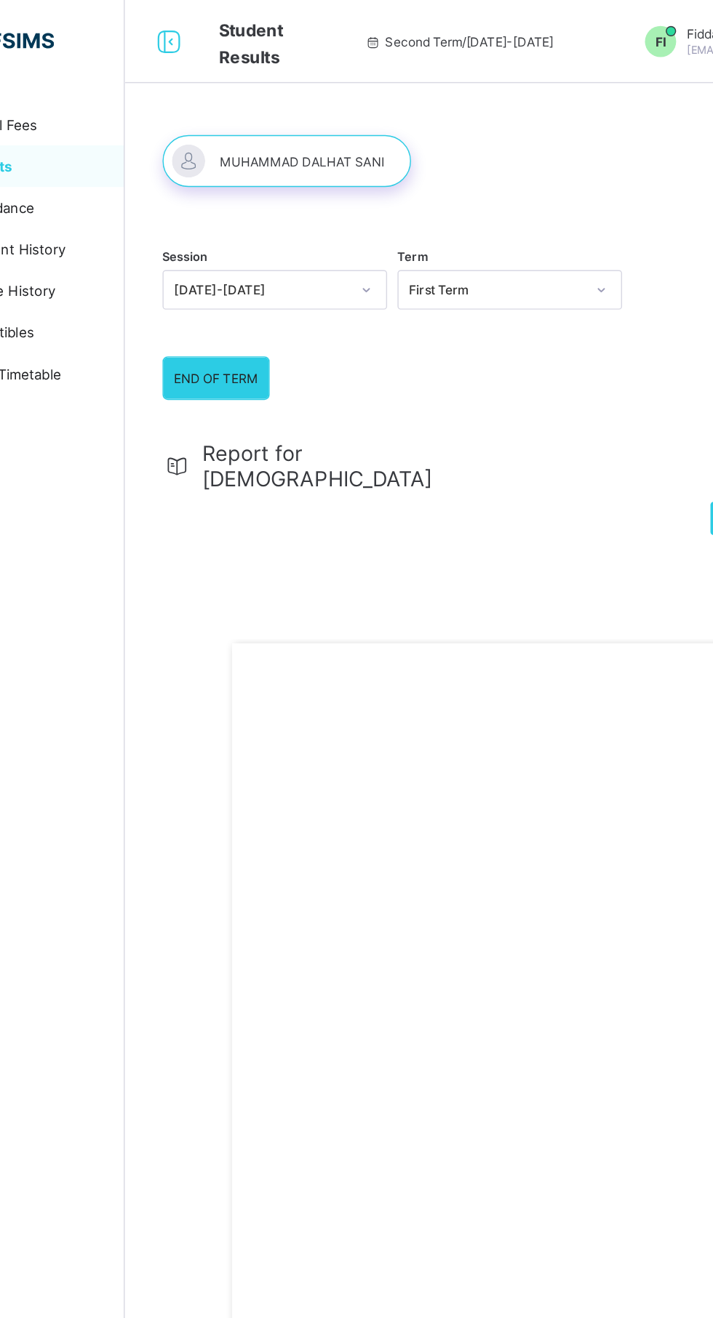
click at [491, 777] on div "END OF TERM REPORT | First Term [DATE]-[DATE] STUDENT’S NAME: [PERSON_NAME] ADM…" at bounding box center [527, 844] width 563 height 795
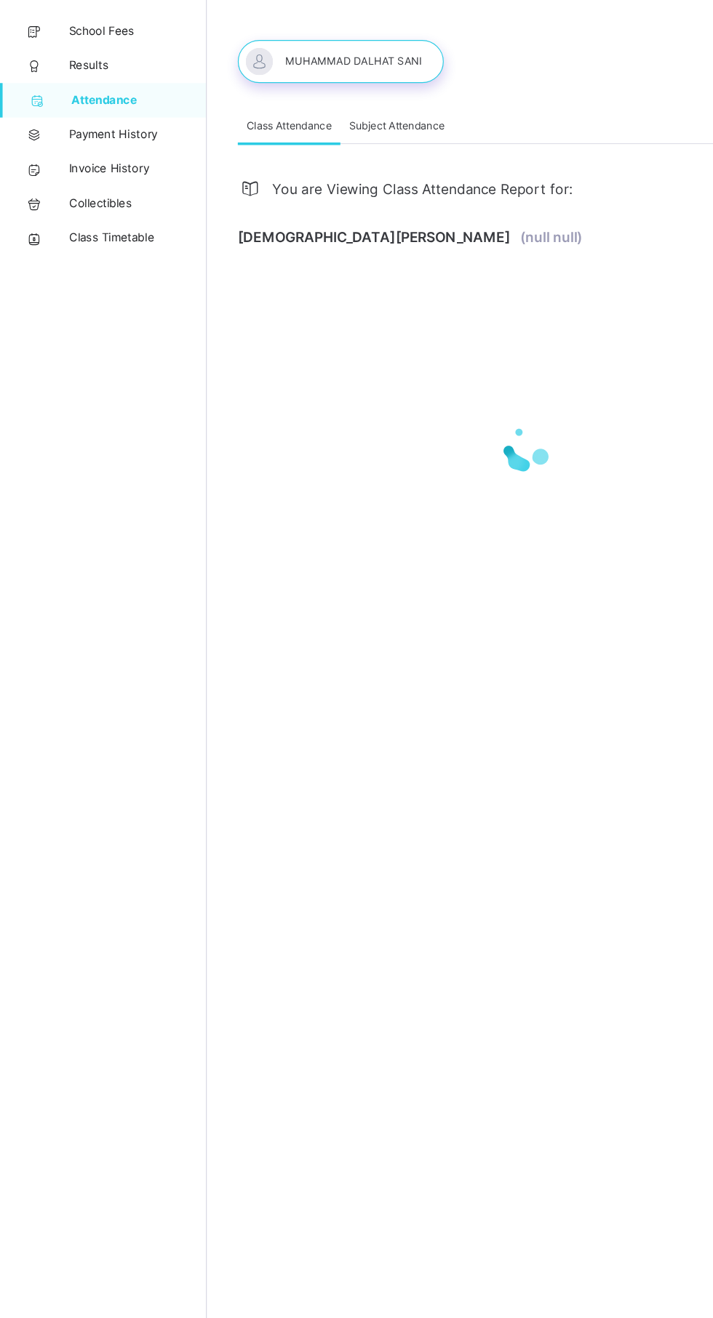
select select "****"
select select "*"
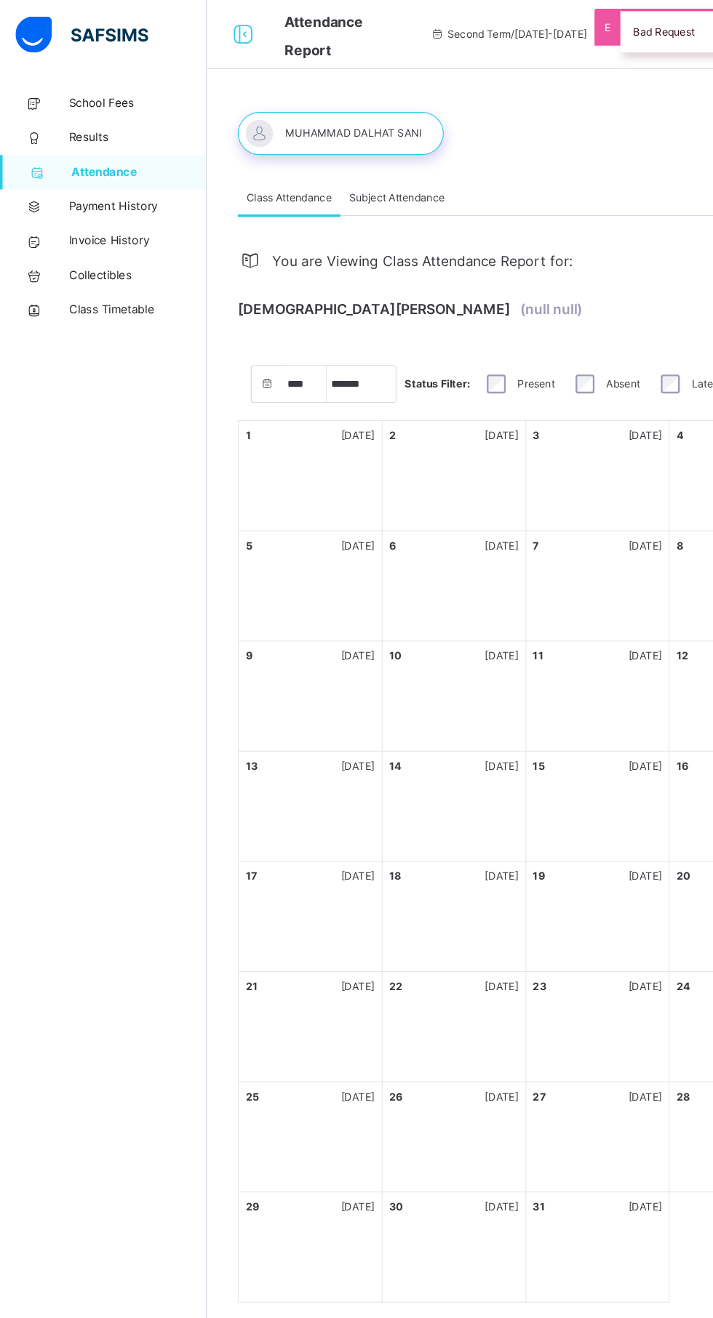
click at [95, 109] on span "Results" at bounding box center [116, 116] width 116 height 15
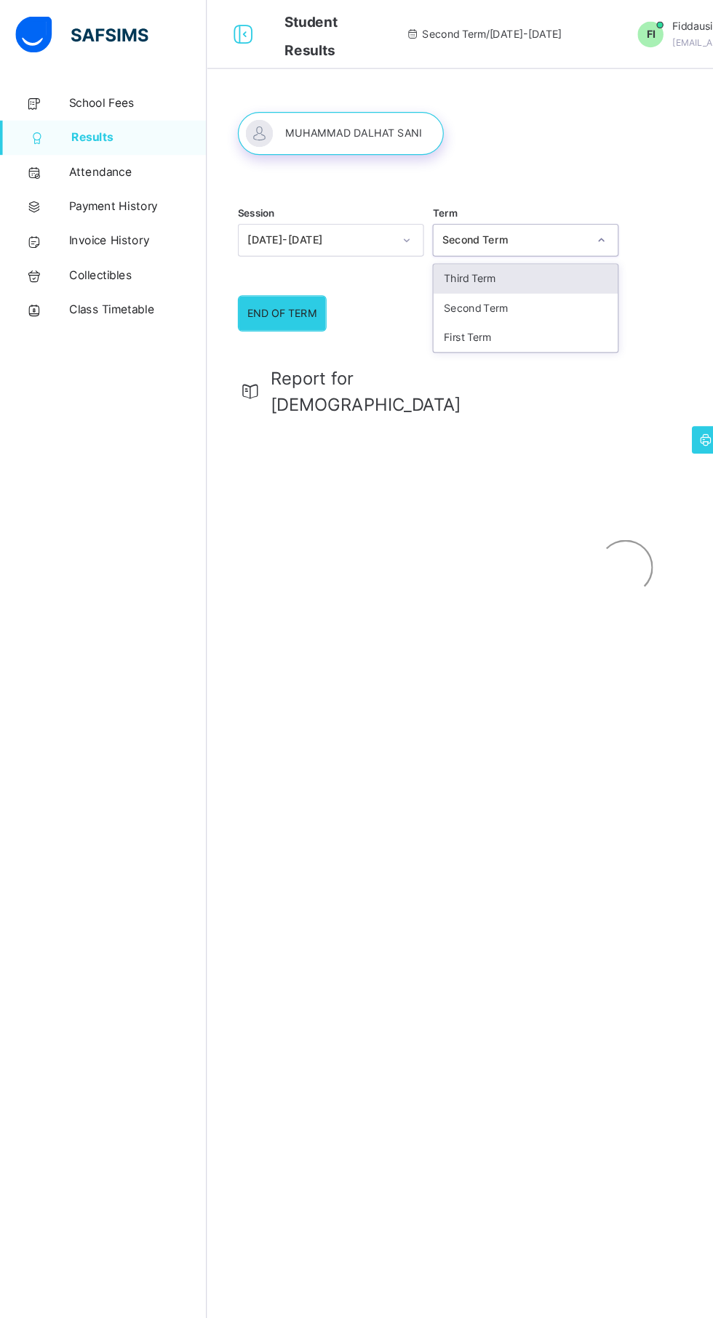
click at [469, 276] on div "First Term" at bounding box center [444, 285] width 156 height 25
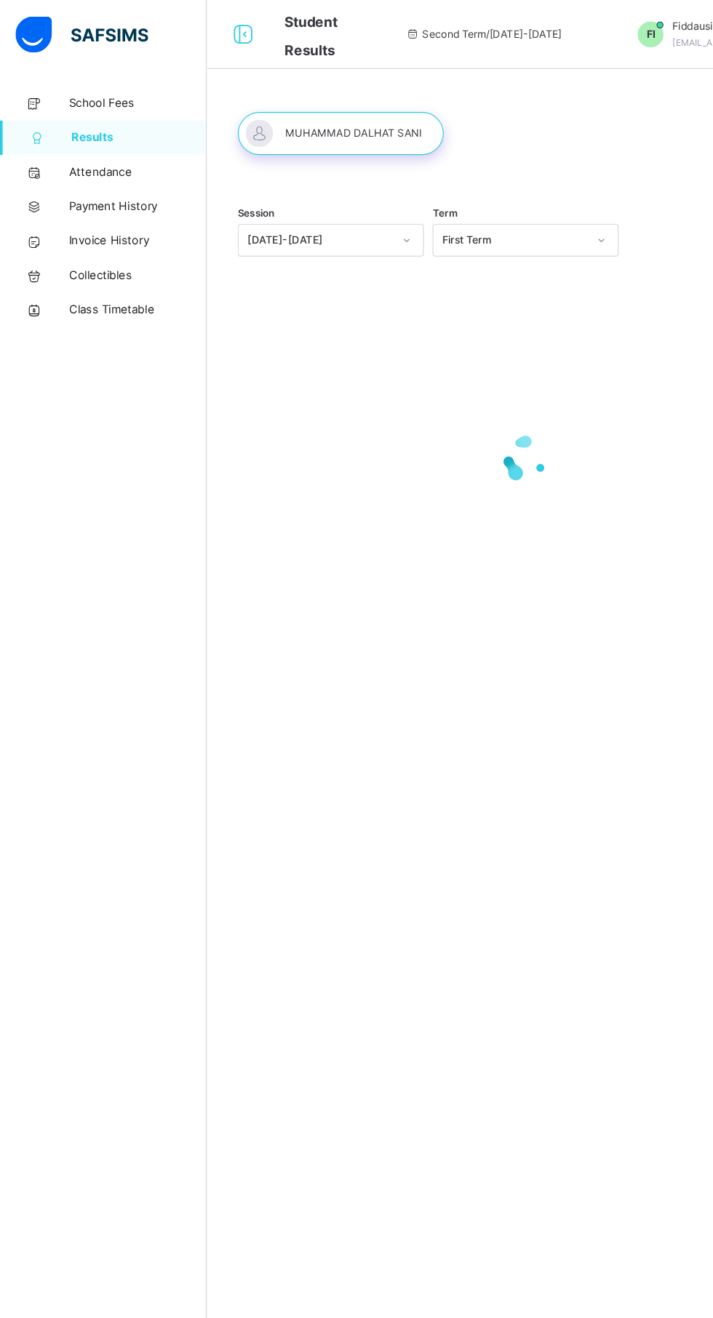
click at [446, 271] on div at bounding box center [444, 387] width 486 height 276
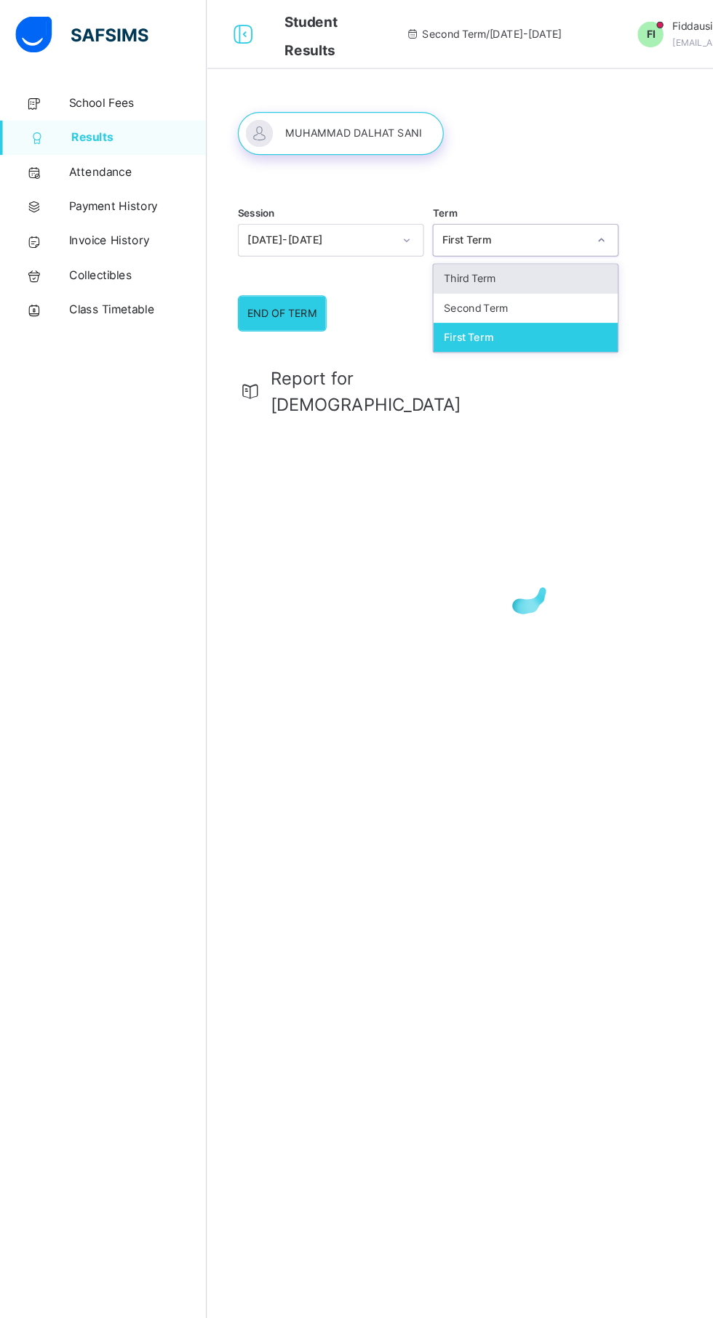
click at [447, 272] on div "Second Term" at bounding box center [444, 260] width 156 height 25
